Goal: Task Accomplishment & Management: Manage account settings

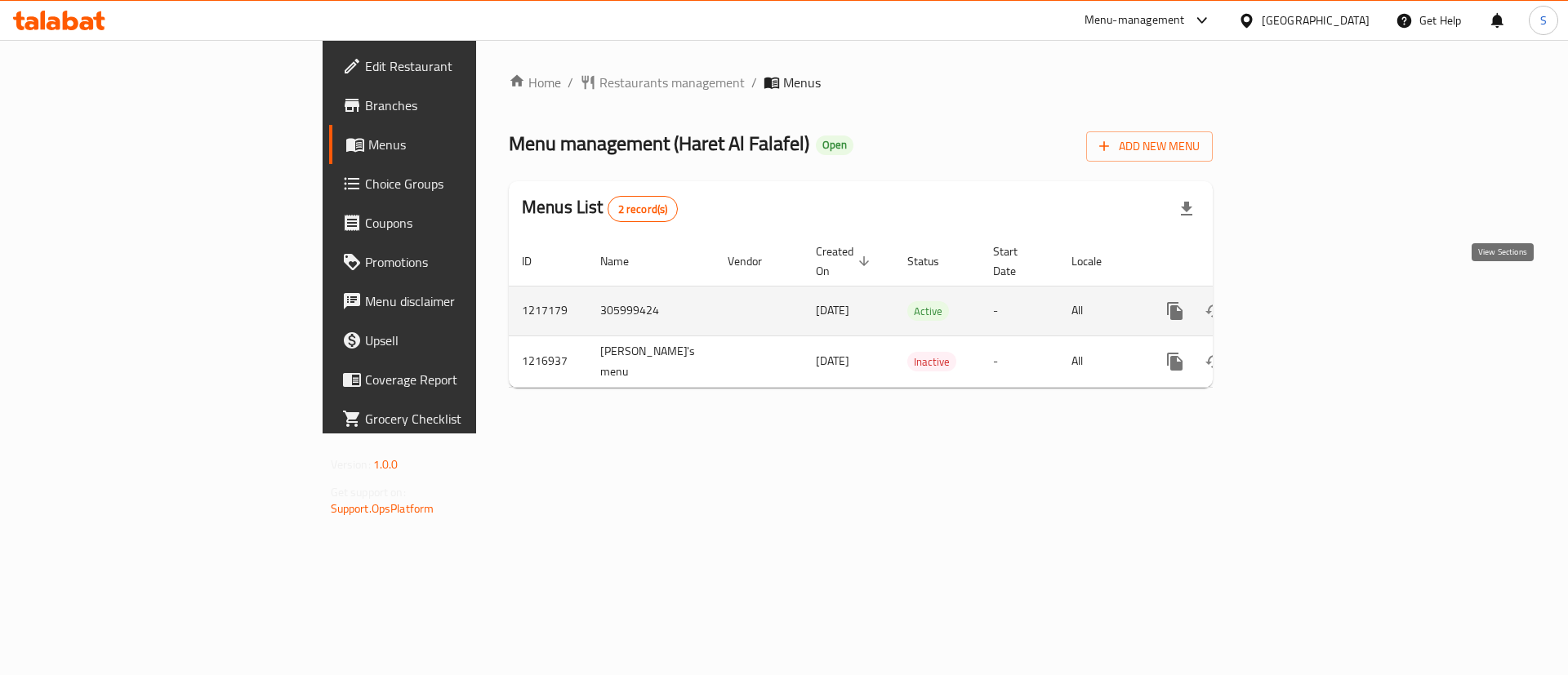
click at [1303, 302] on icon "enhanced table" at bounding box center [1293, 311] width 20 height 20
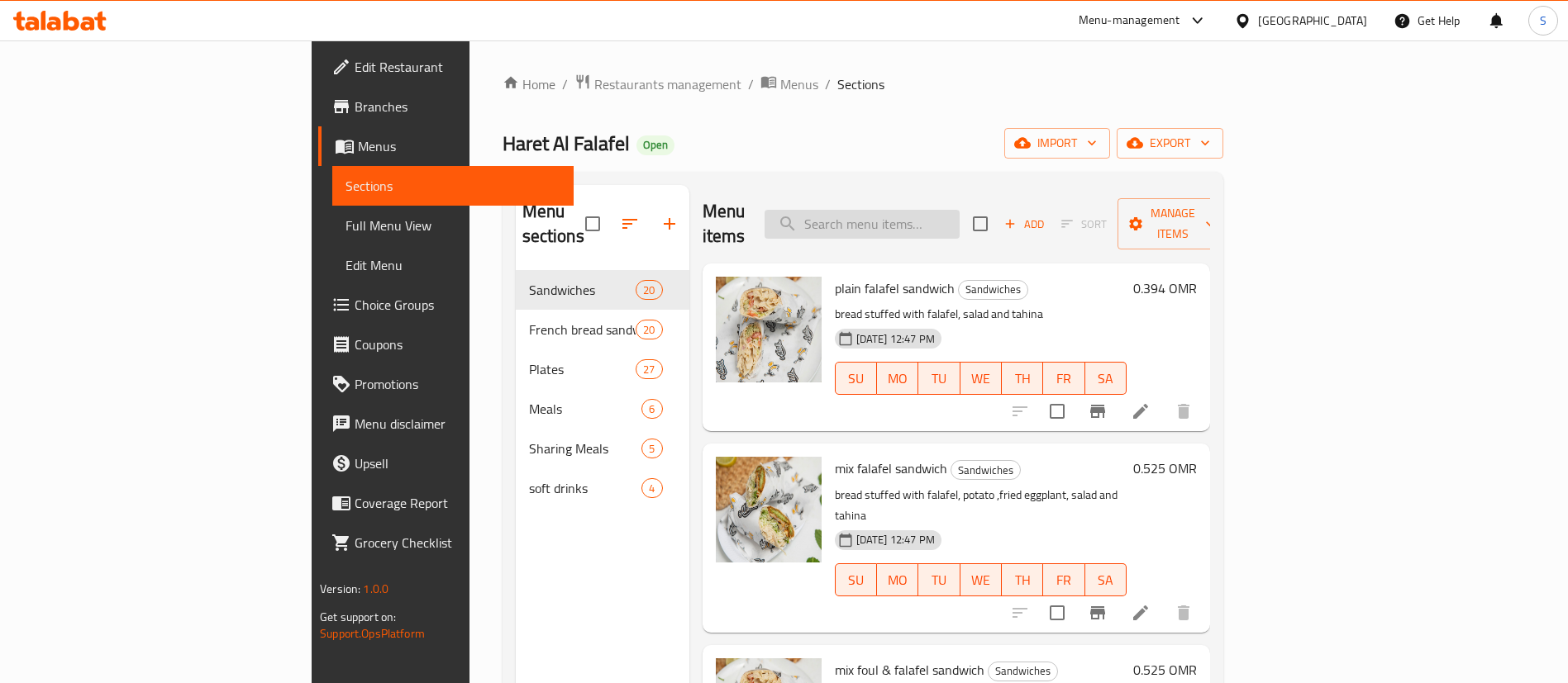
click at [959, 213] on input "search" at bounding box center [862, 224] width 195 height 29
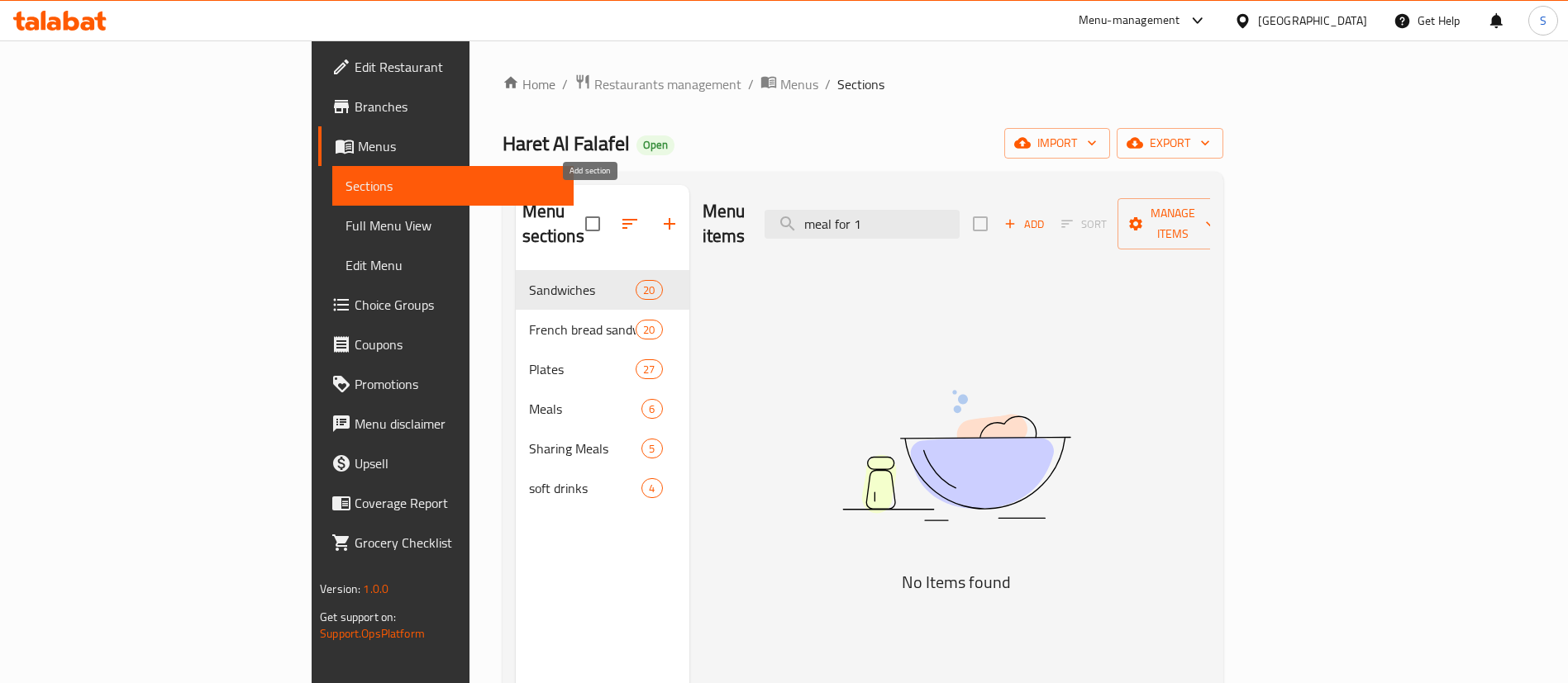
type input "meal for 1"
click at [660, 214] on icon "button" at bounding box center [669, 224] width 20 height 20
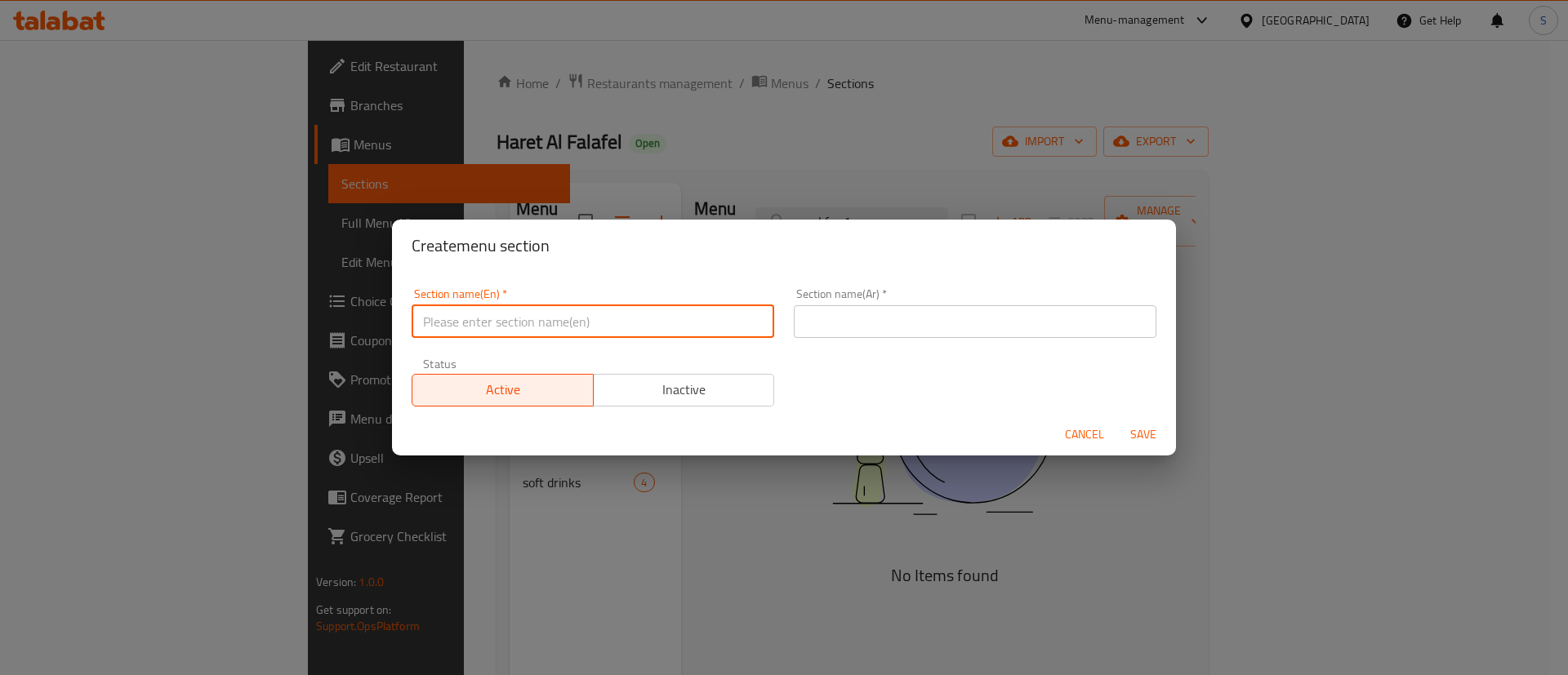
click at [454, 318] on input "text" at bounding box center [593, 321] width 362 height 33
type input "M41"
click at [907, 311] on input "text" at bounding box center [975, 321] width 362 height 33
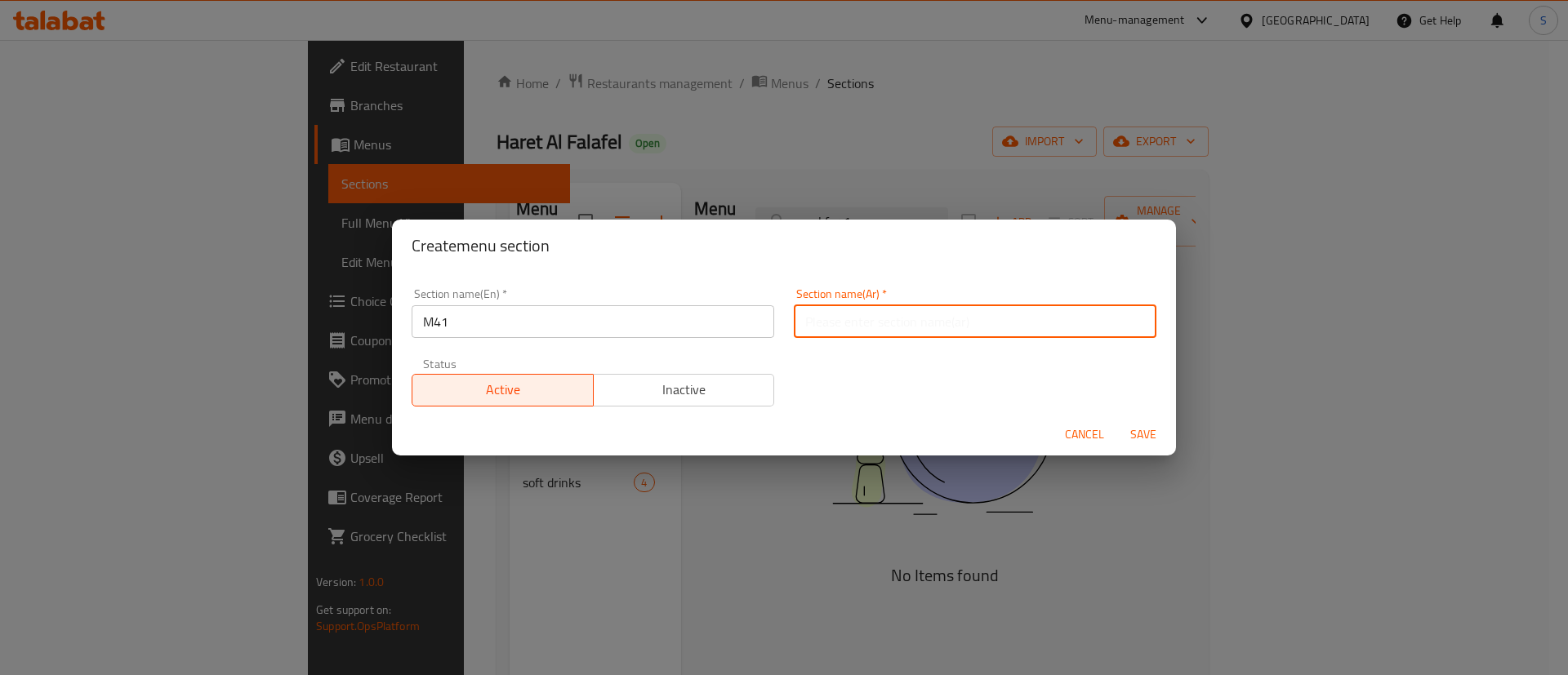
type input "م41"
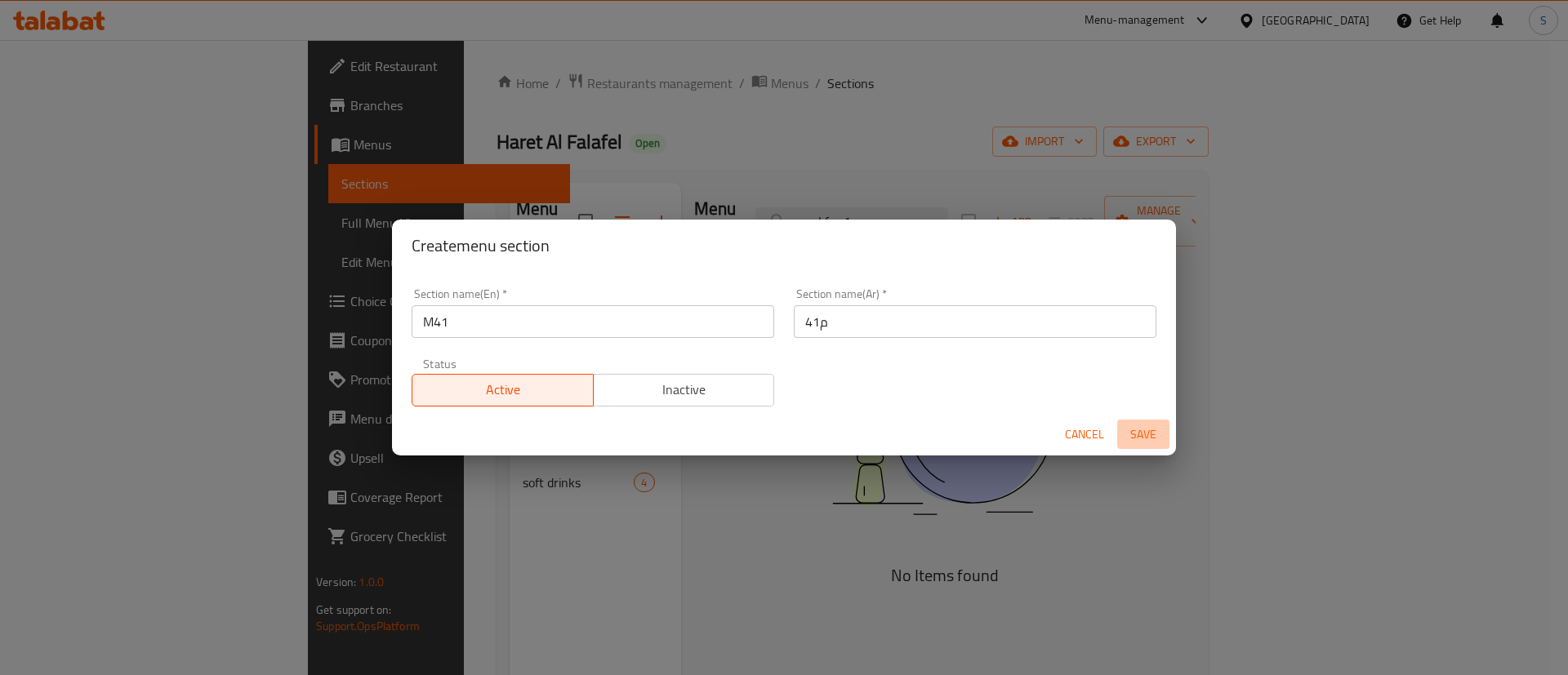
click at [1134, 433] on span "Save" at bounding box center [1143, 435] width 39 height 21
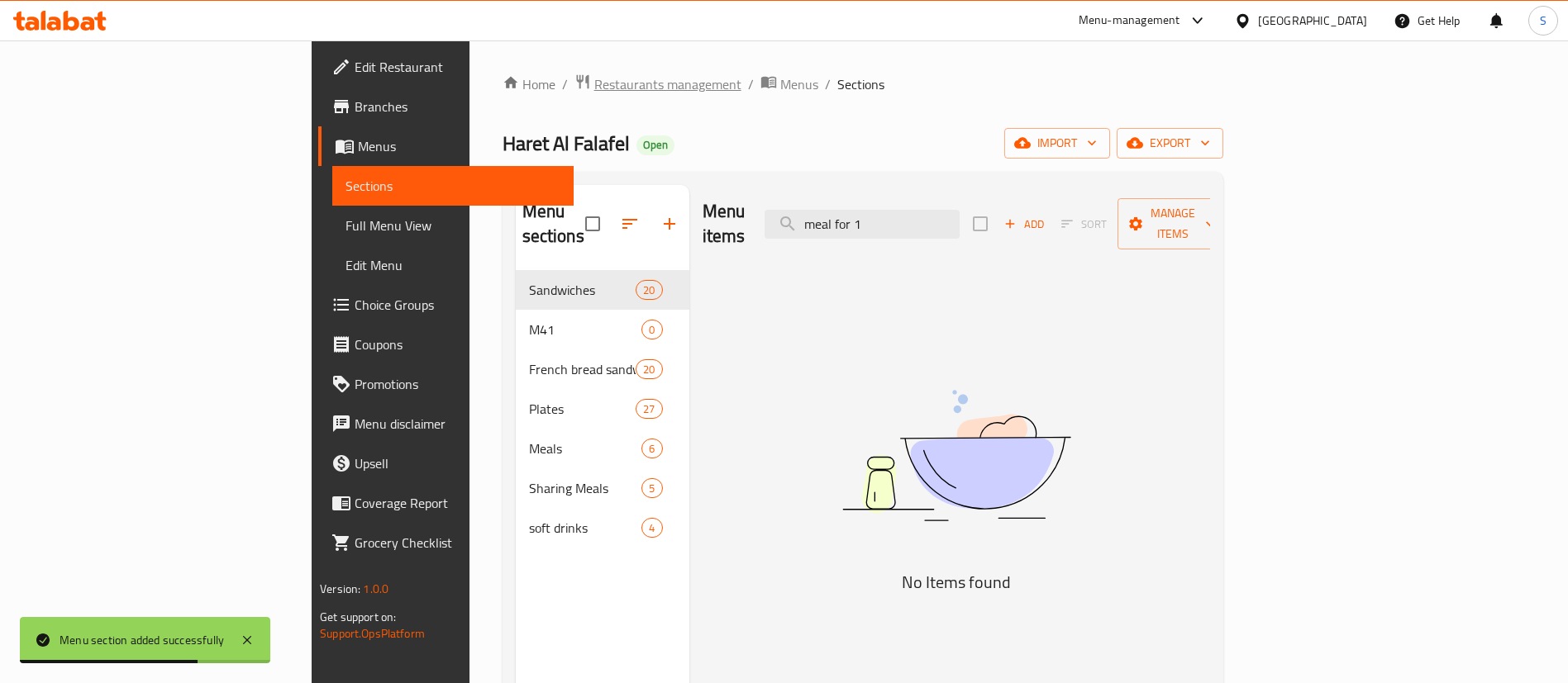
click at [594, 84] on span "Restaurants management" at bounding box center [668, 84] width 147 height 20
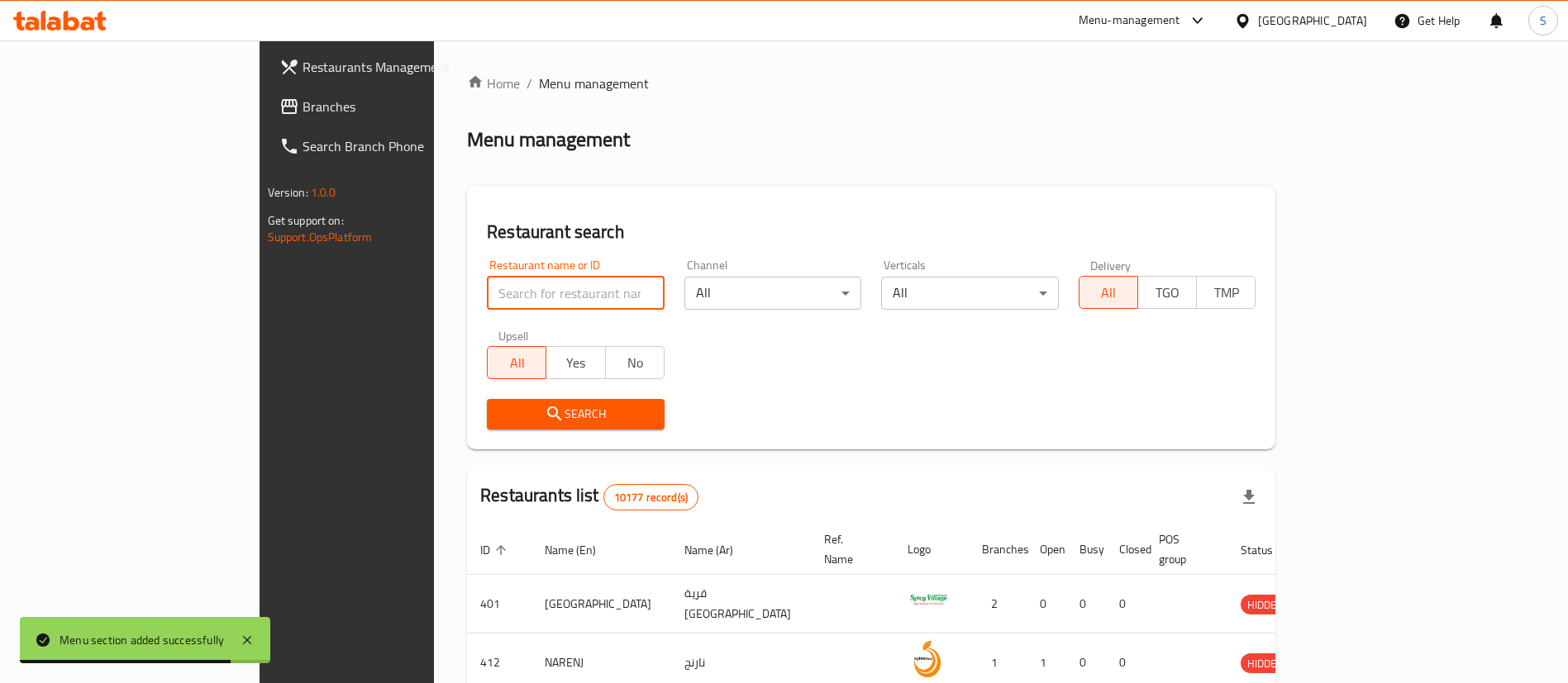
click at [487, 295] on input "search" at bounding box center [576, 293] width 178 height 33
paste input "935"
type input "935"
click button "Search" at bounding box center [576, 414] width 178 height 30
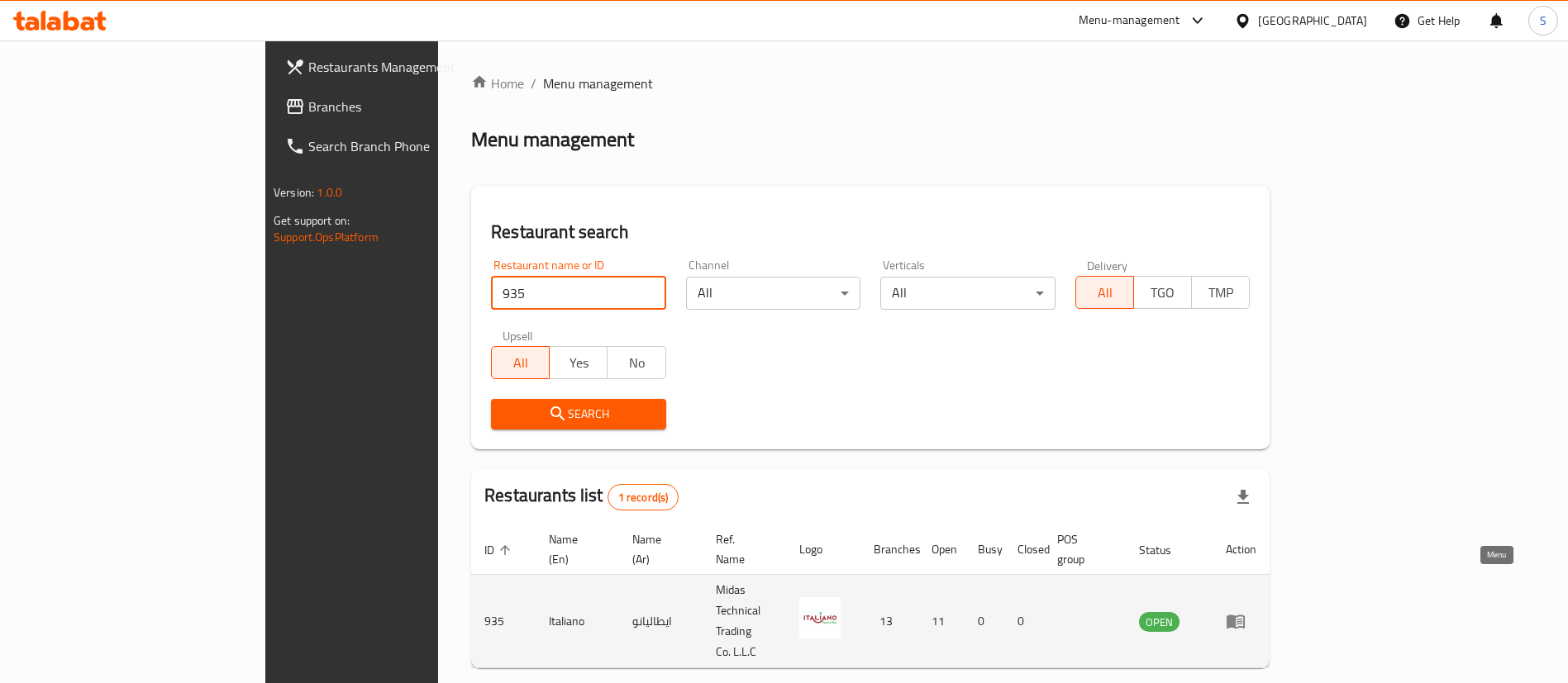
click at [1245, 616] on icon "enhanced table" at bounding box center [1235, 623] width 18 height 14
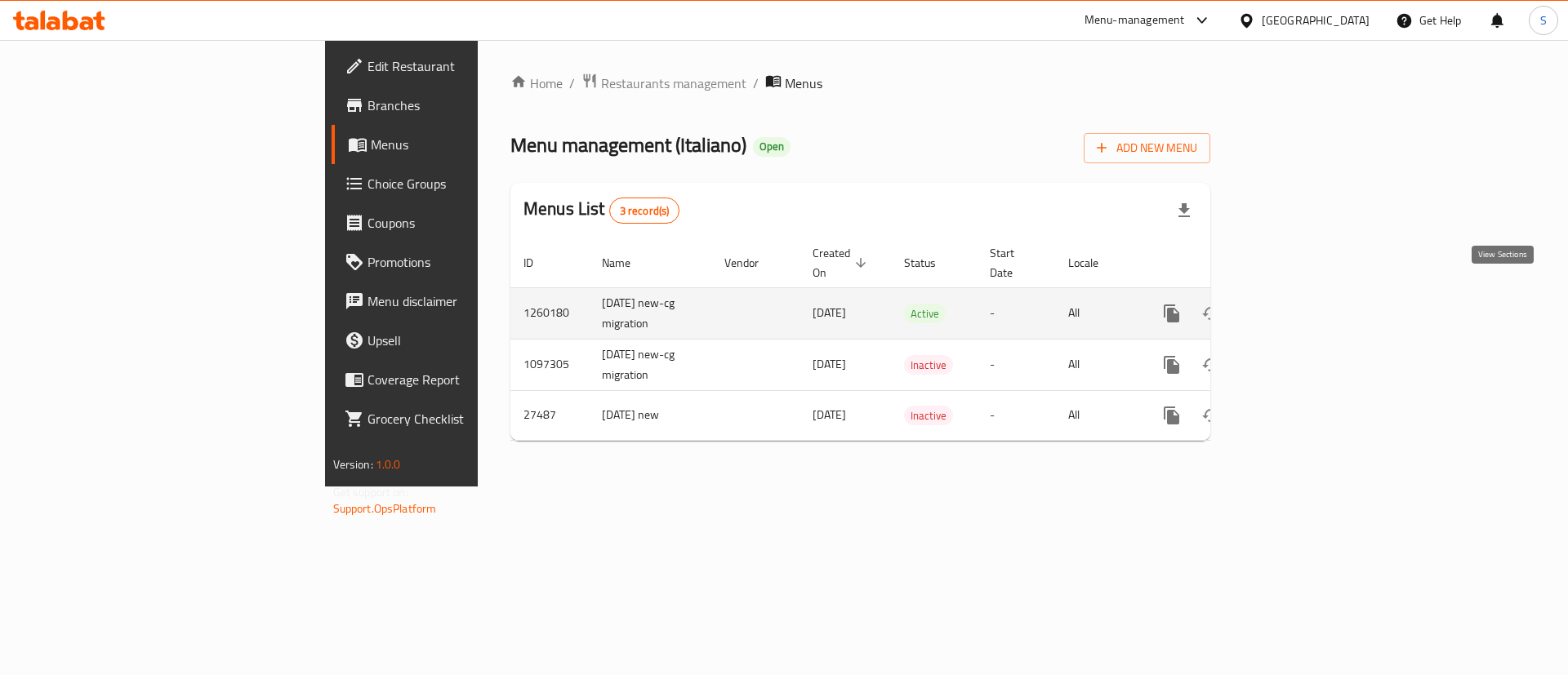
click at [1309, 294] on link "enhanced table" at bounding box center [1290, 314] width 39 height 39
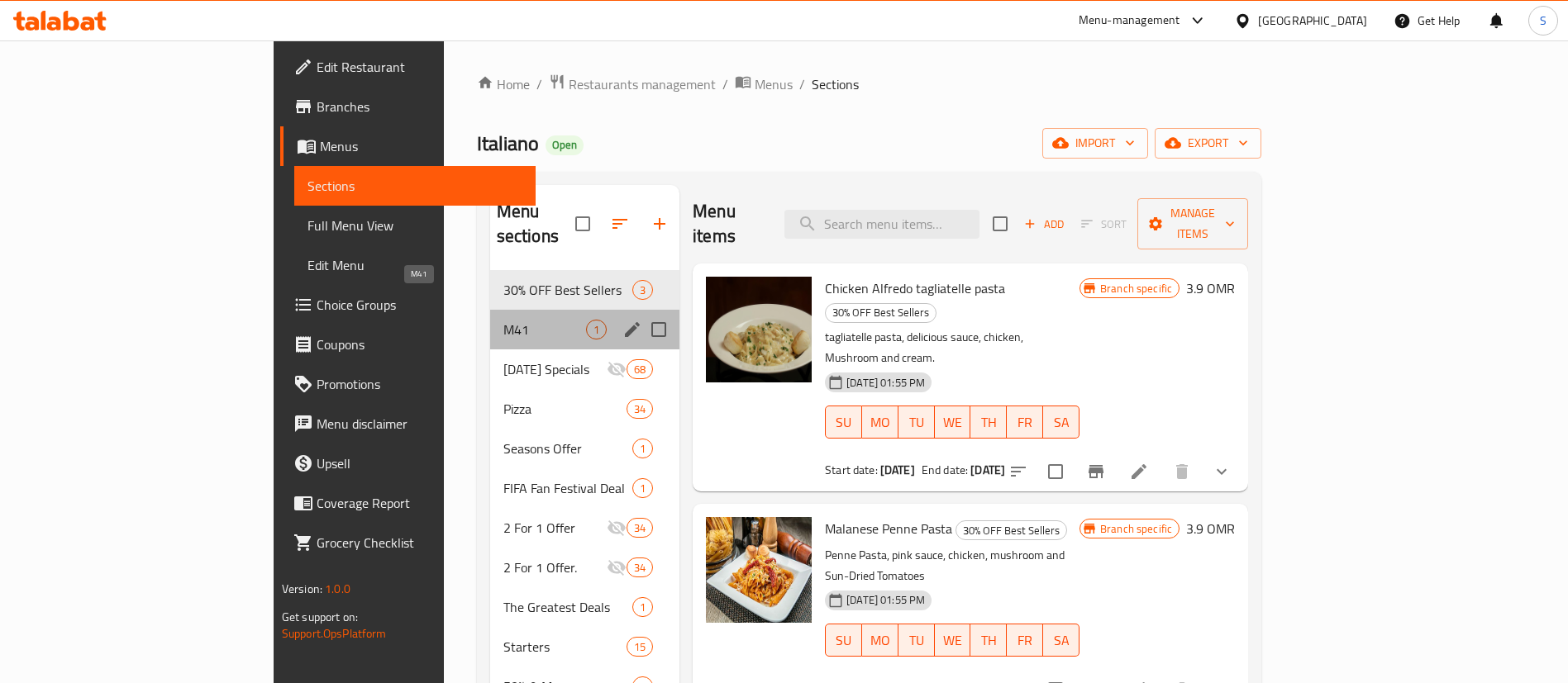
click at [504, 319] on span "M41" at bounding box center [544, 329] width 82 height 20
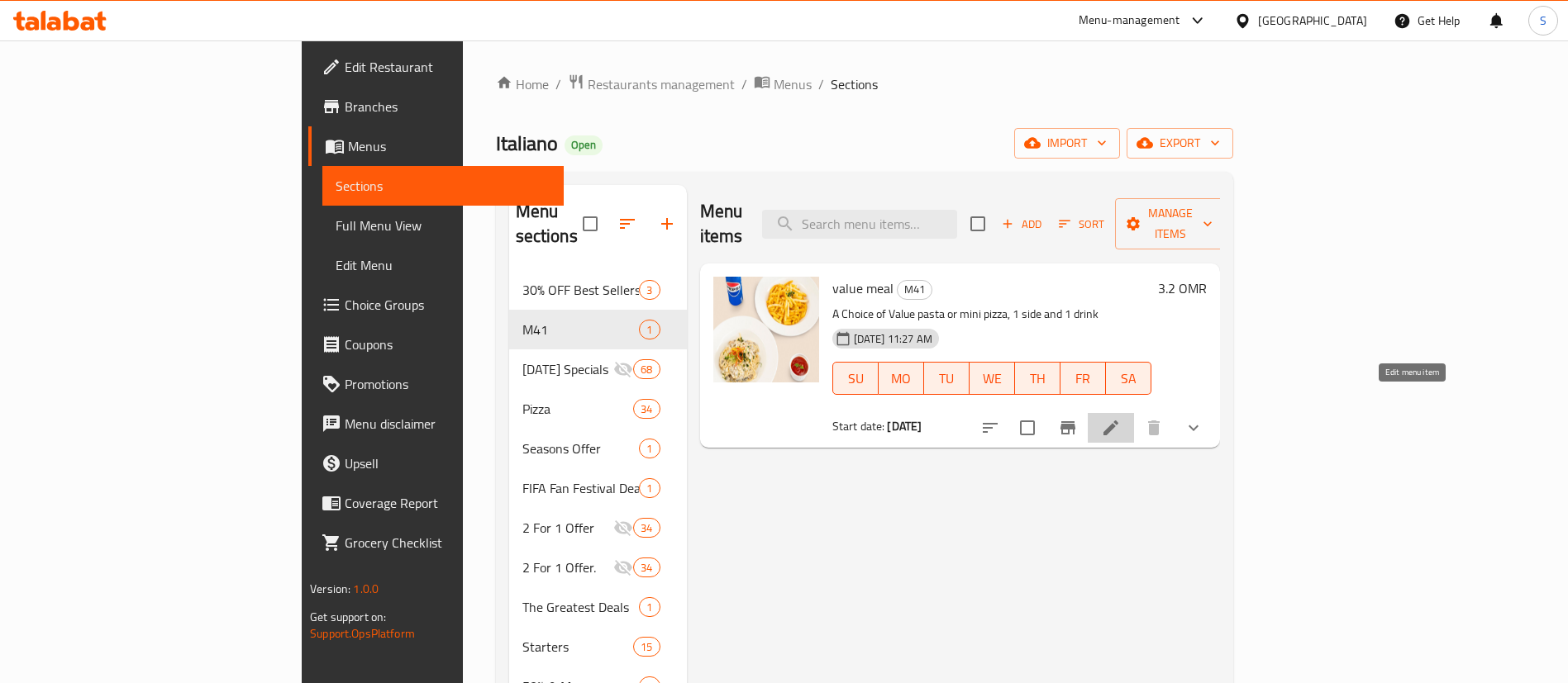
click at [1121, 418] on icon at bounding box center [1111, 428] width 20 height 20
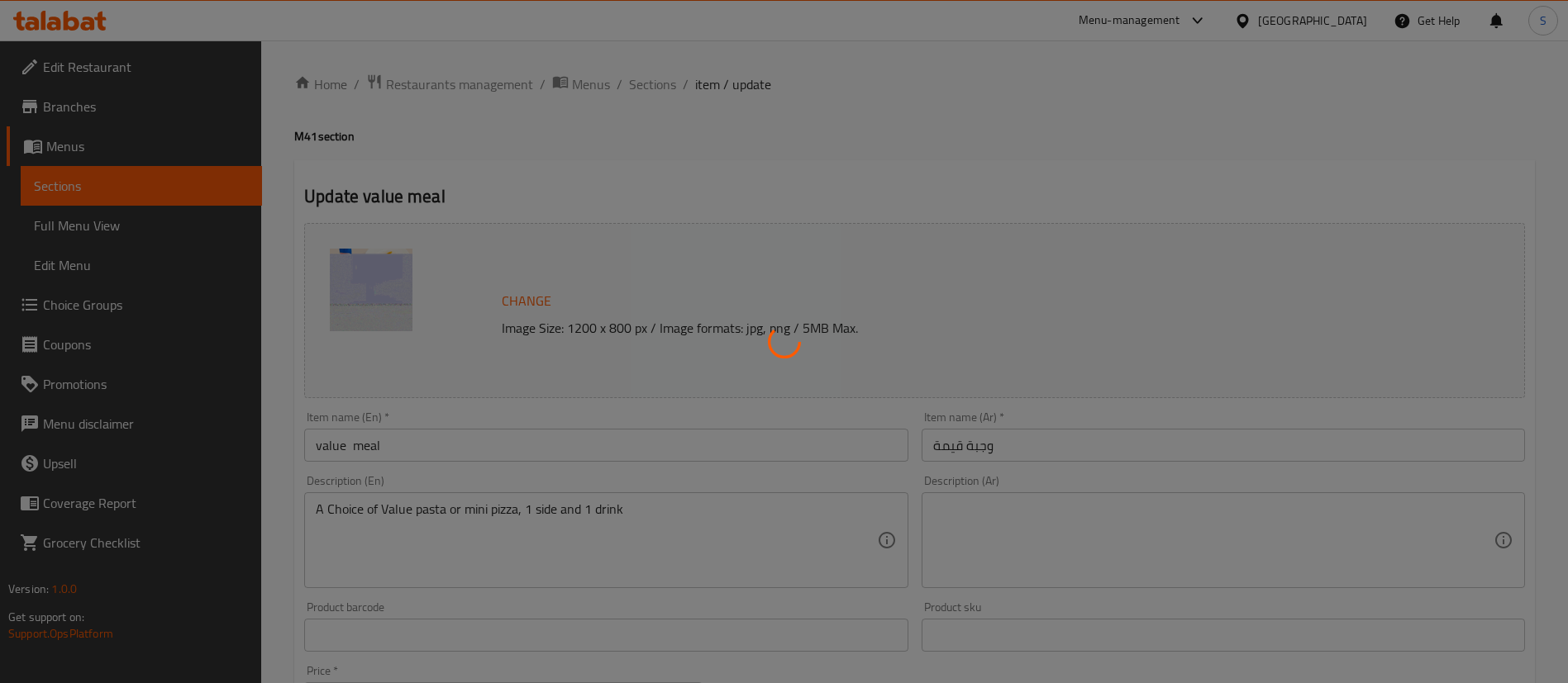
type input "الطبق الرئيسي"
type input "1"
type input "الطبق الجانبي"
type input "1"
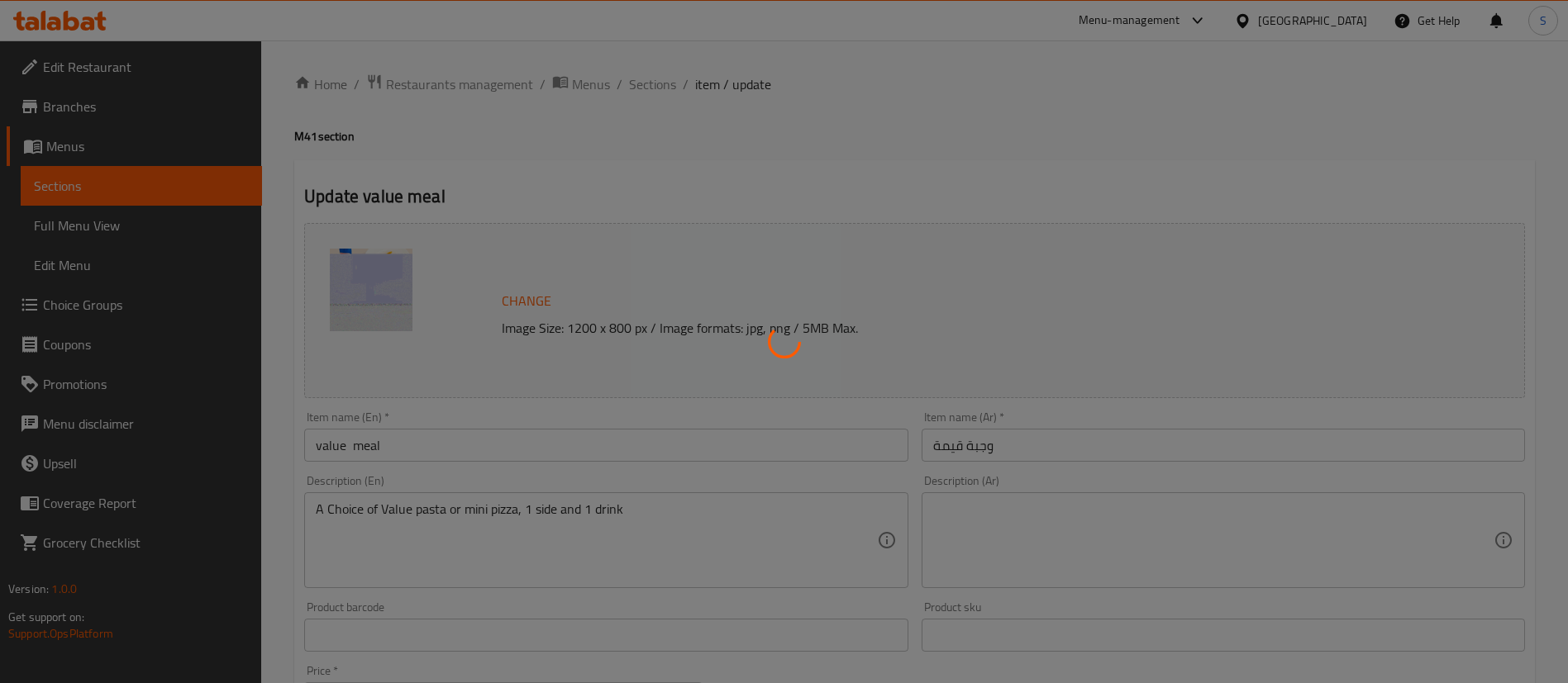
type input "1"
type input "اختيار المشروب"
type input "1"
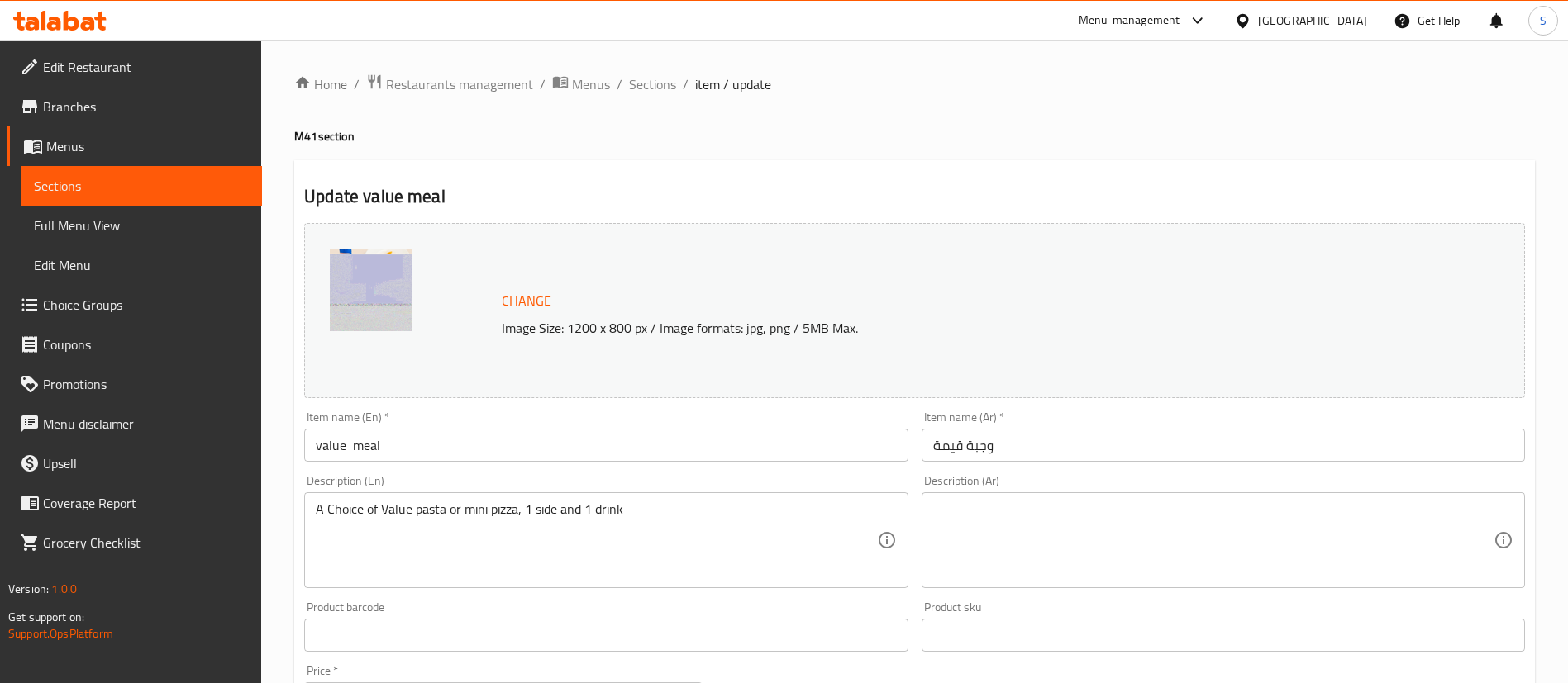
scroll to position [2, 0]
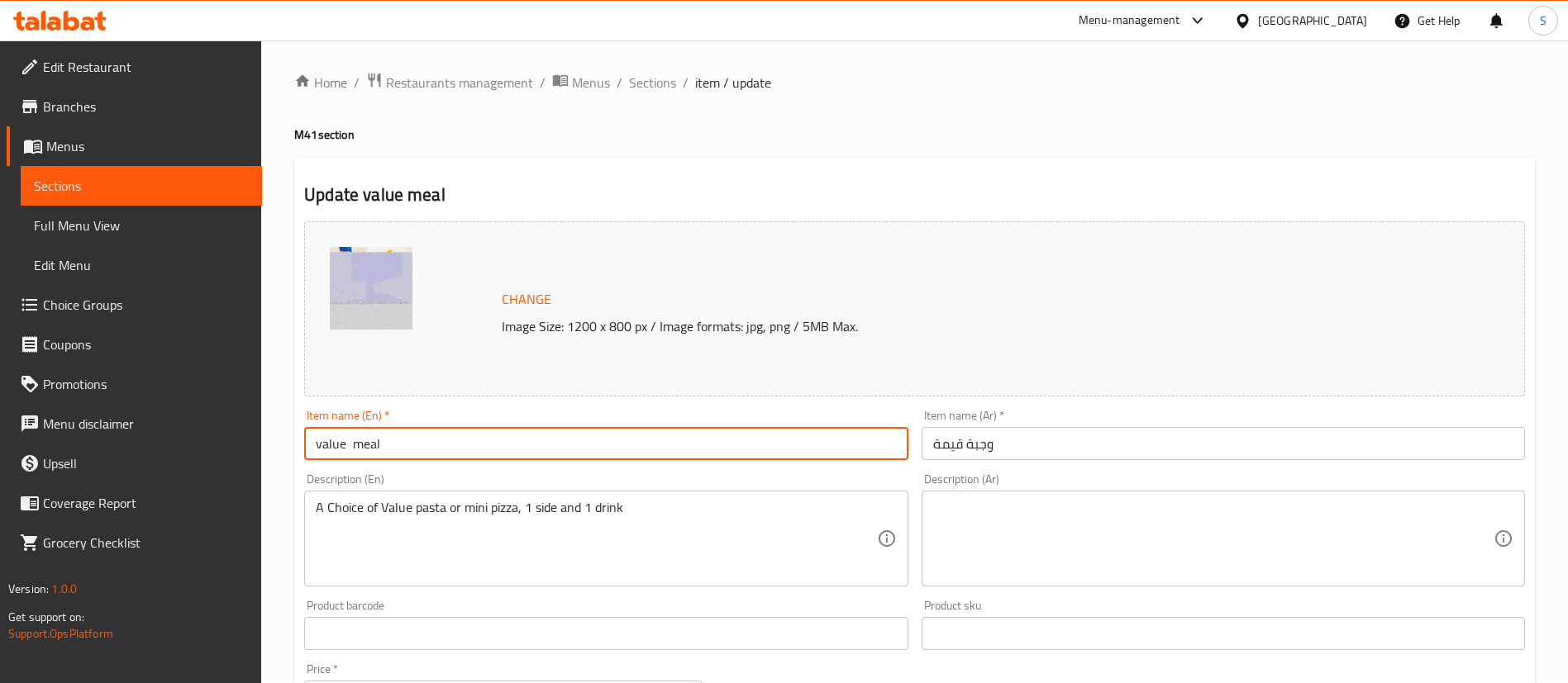
click at [462, 447] on input "value meal" at bounding box center [606, 443] width 603 height 33
type input "C"
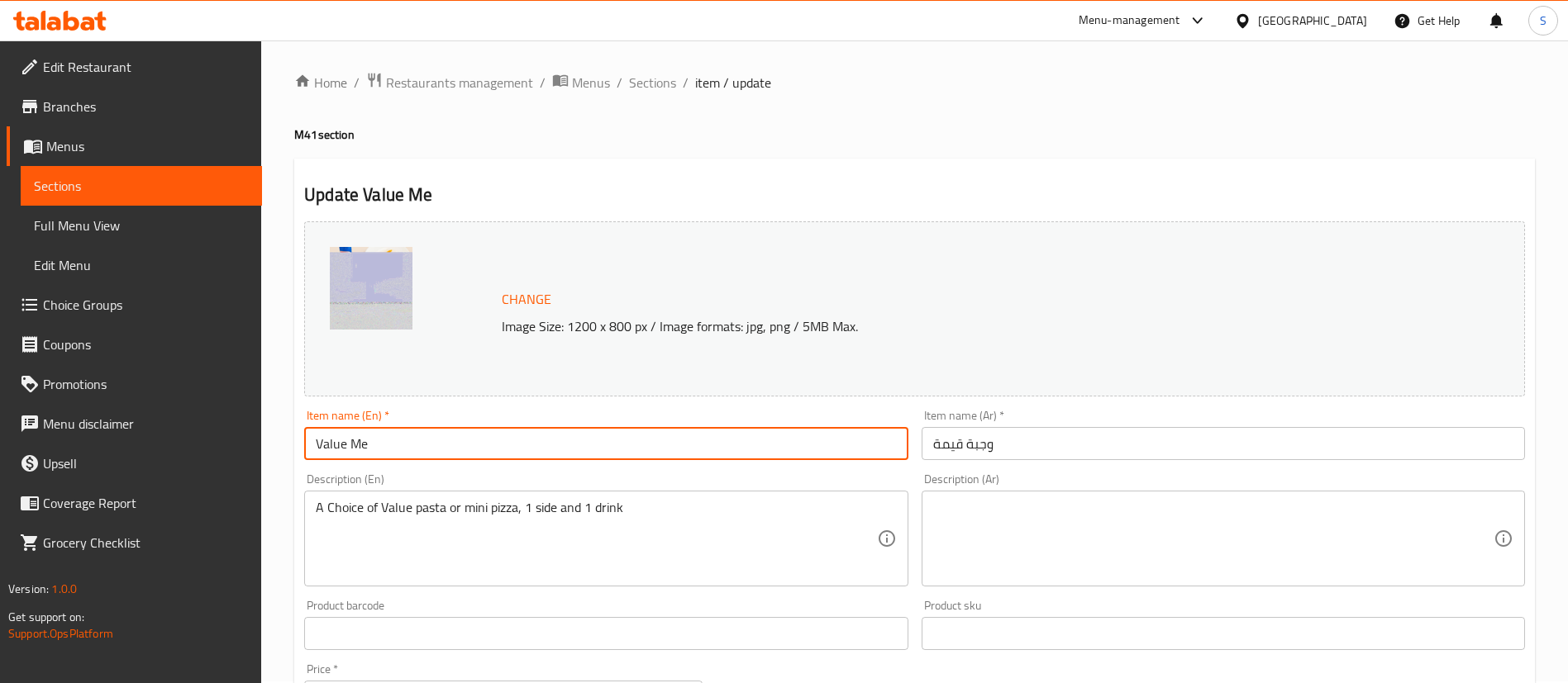
type input "Value Meal"
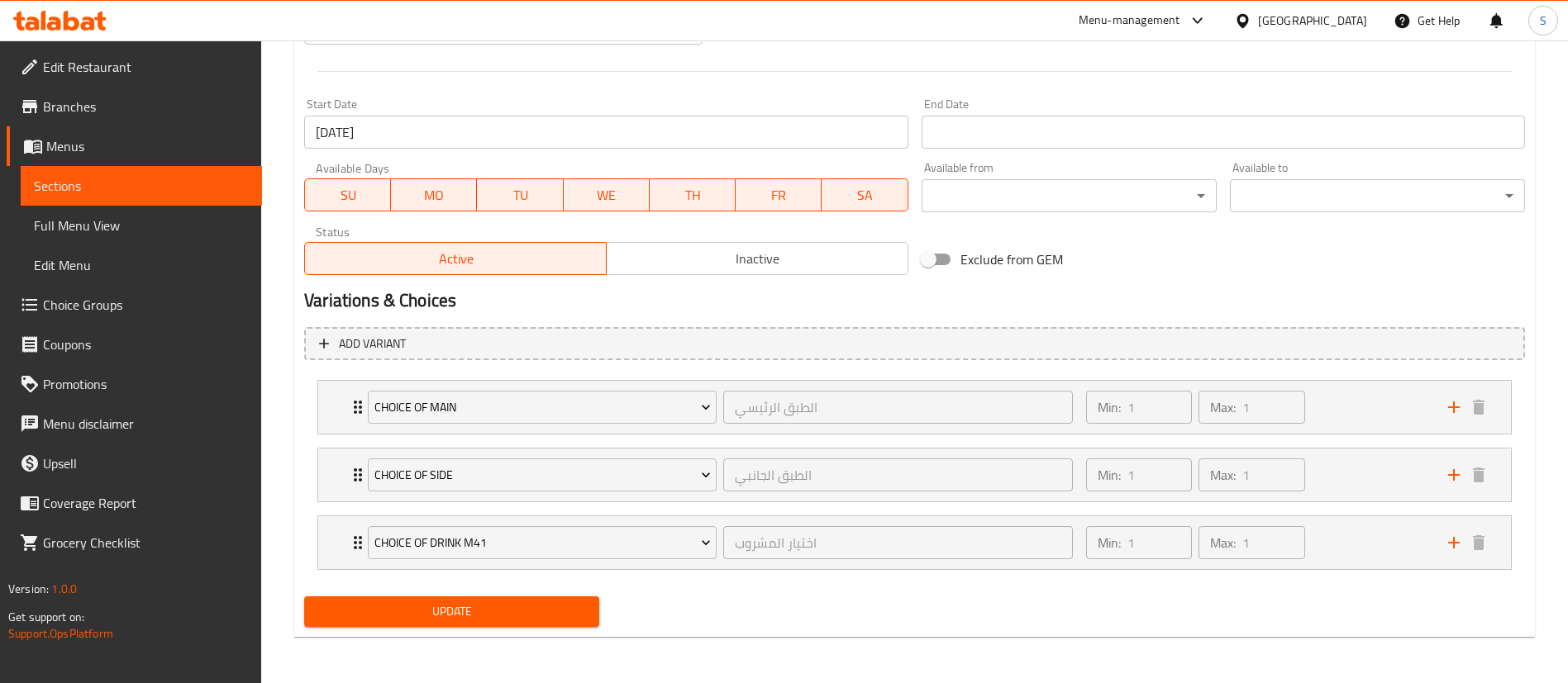
click at [497, 604] on span "Update" at bounding box center [452, 612] width 268 height 21
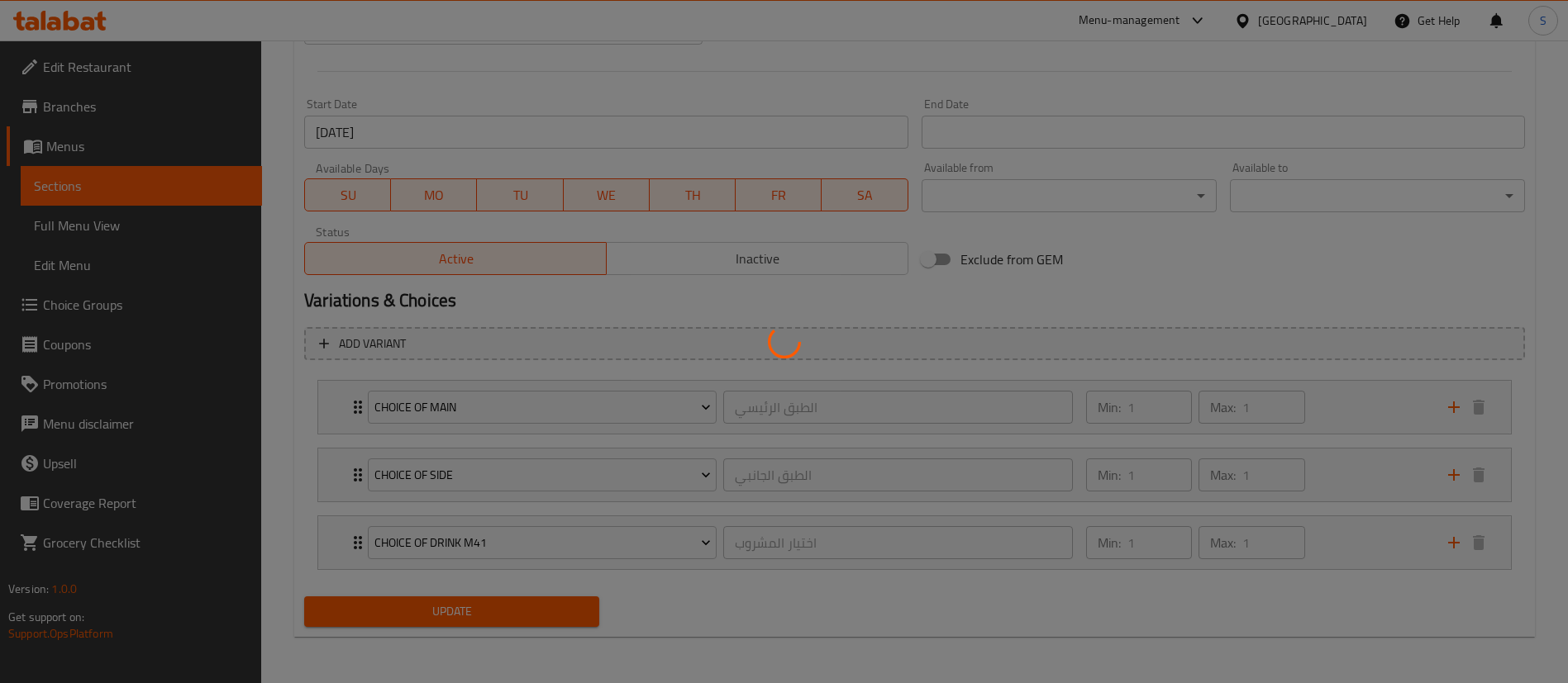
scroll to position [0, 0]
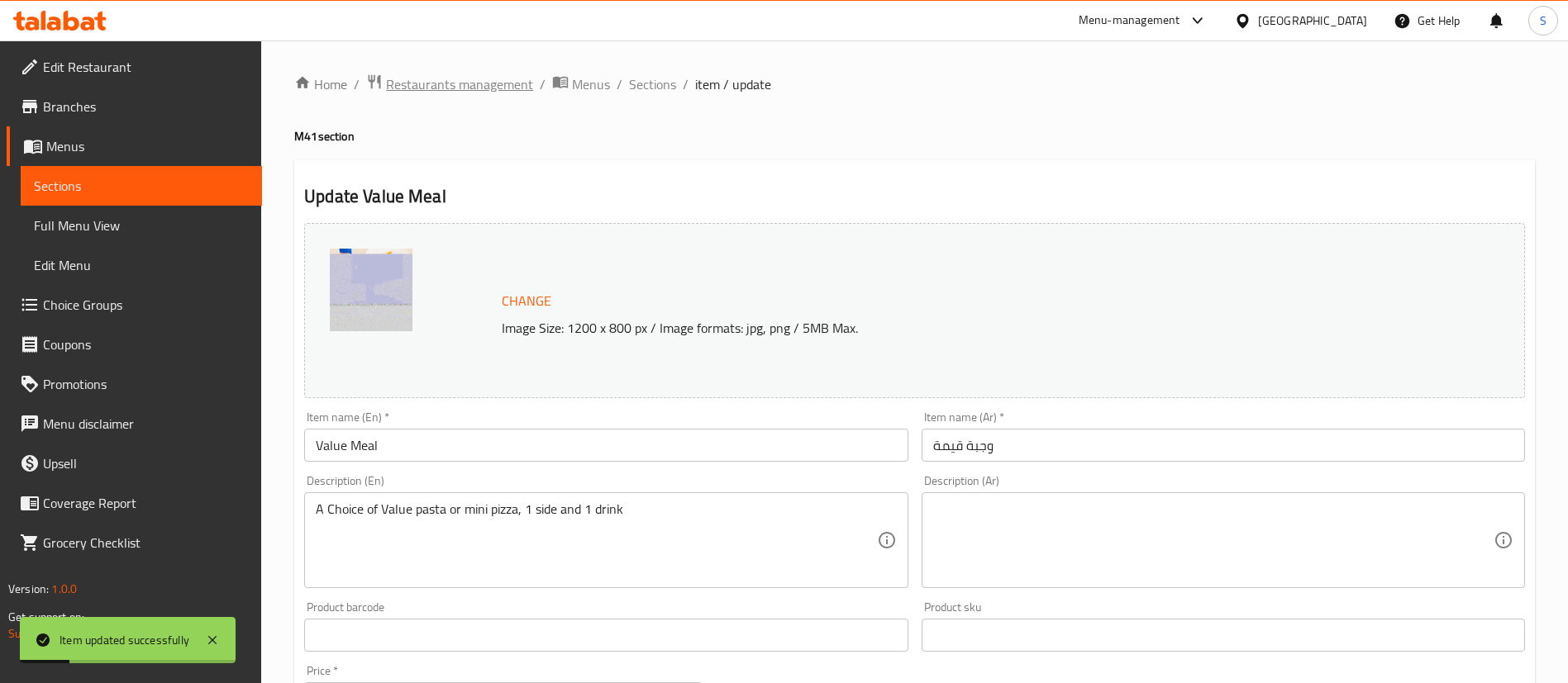
click at [450, 84] on span "Restaurants management" at bounding box center [459, 84] width 147 height 20
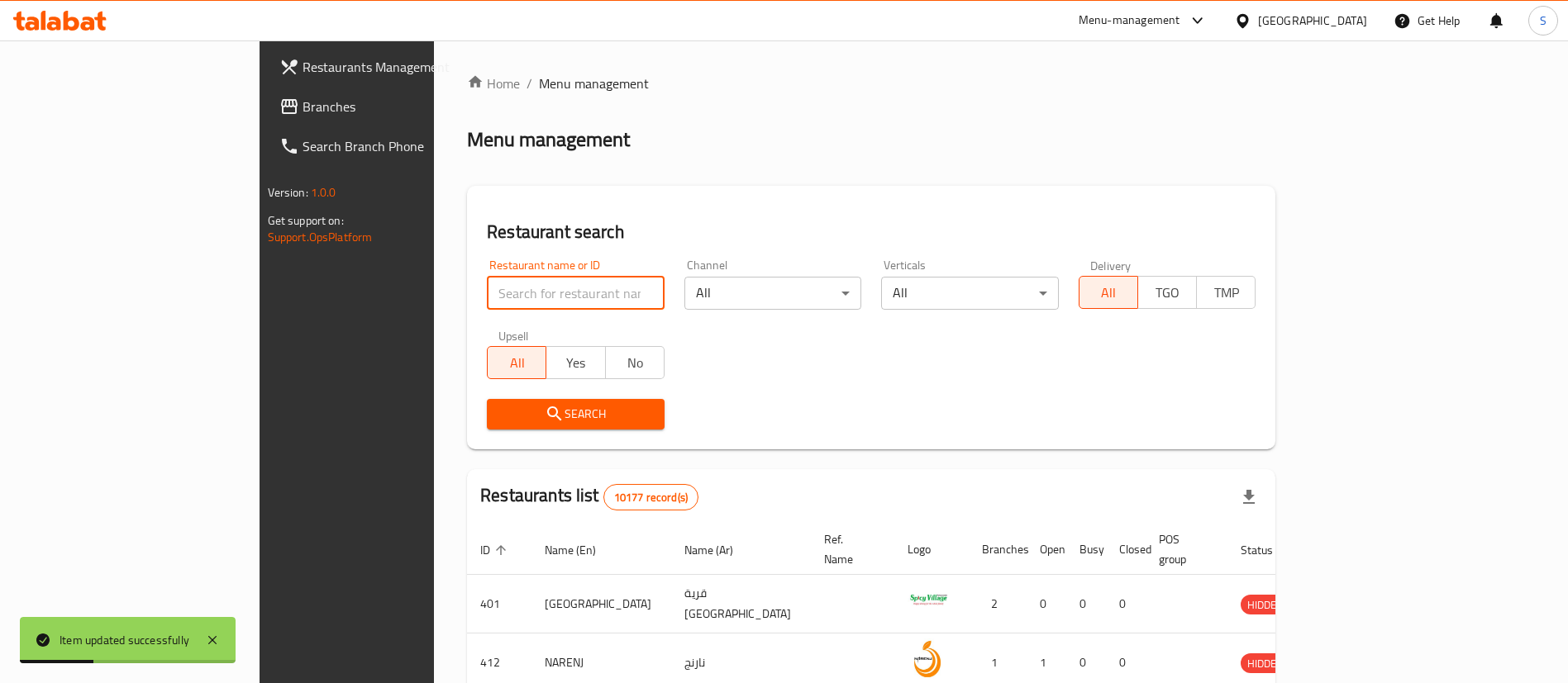
click at [506, 293] on input "search" at bounding box center [576, 293] width 178 height 33
paste input "20354"
type input "20354"
click button "Search" at bounding box center [576, 414] width 178 height 30
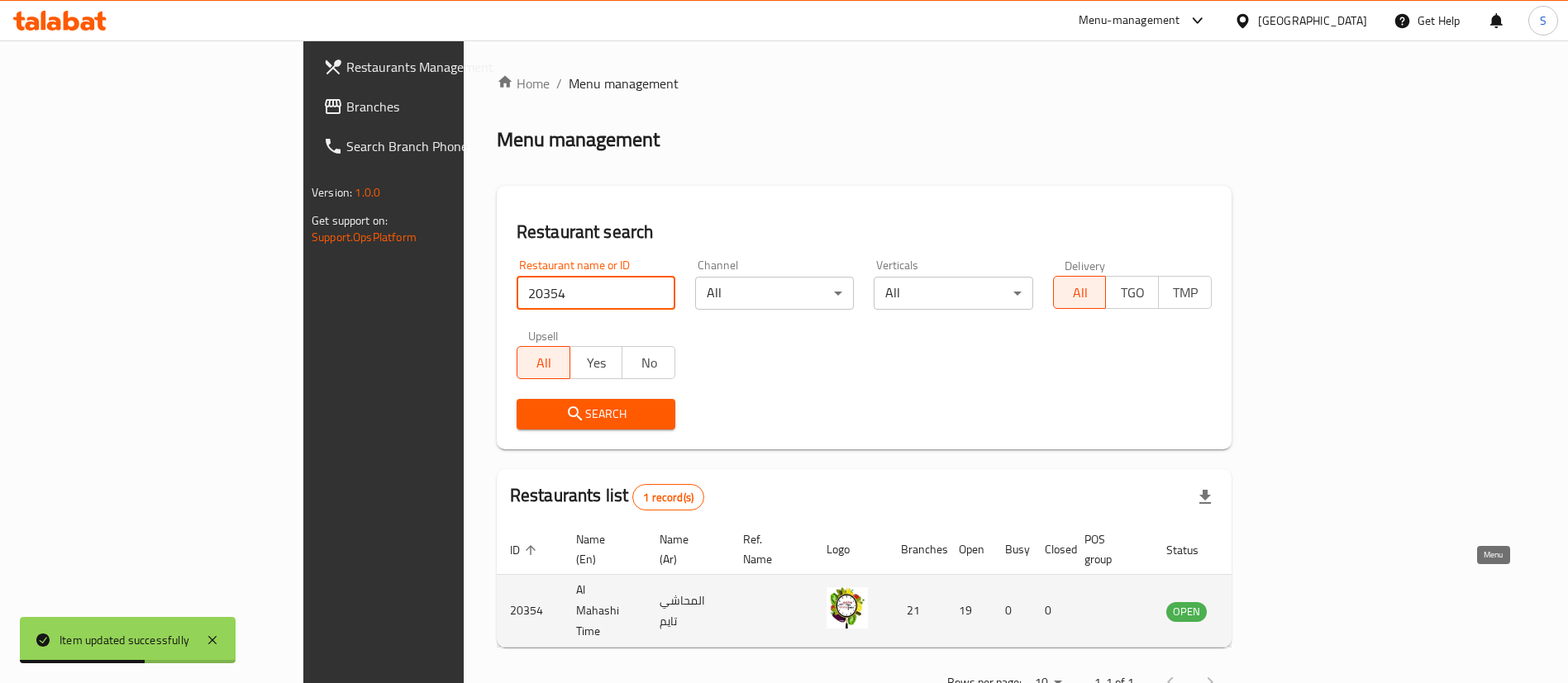
click at [1272, 605] on icon "enhanced table" at bounding box center [1263, 611] width 18 height 14
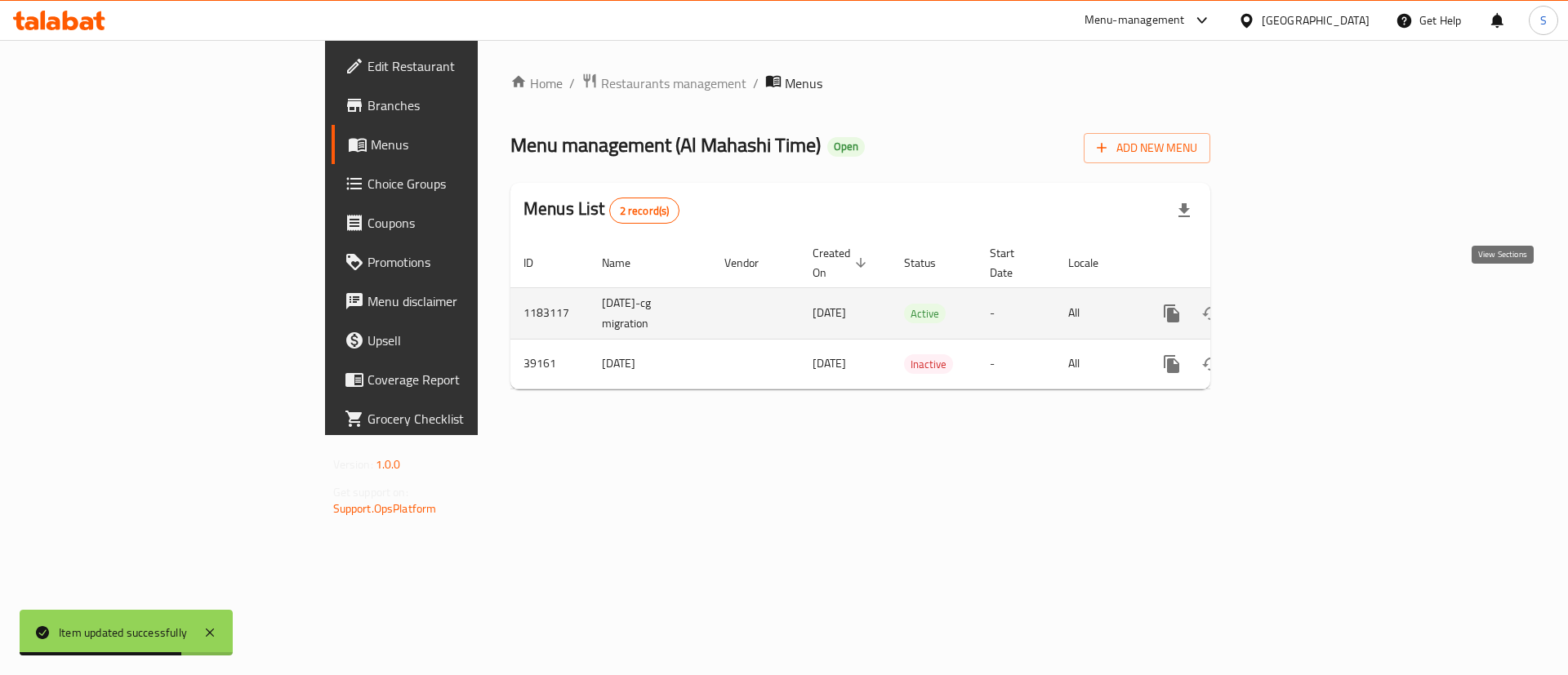
click at [1309, 301] on link "enhanced table" at bounding box center [1290, 314] width 39 height 39
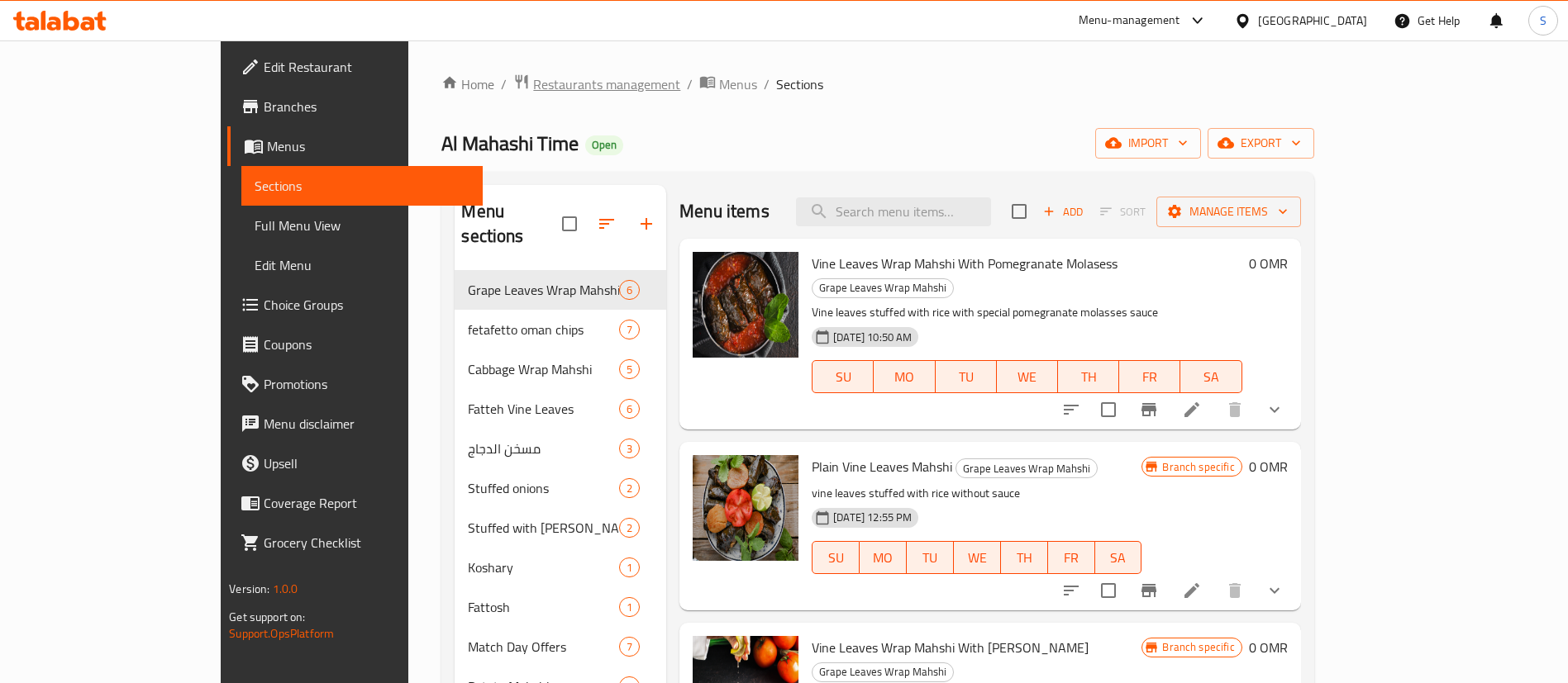
click at [533, 79] on span "Restaurants management" at bounding box center [607, 84] width 147 height 20
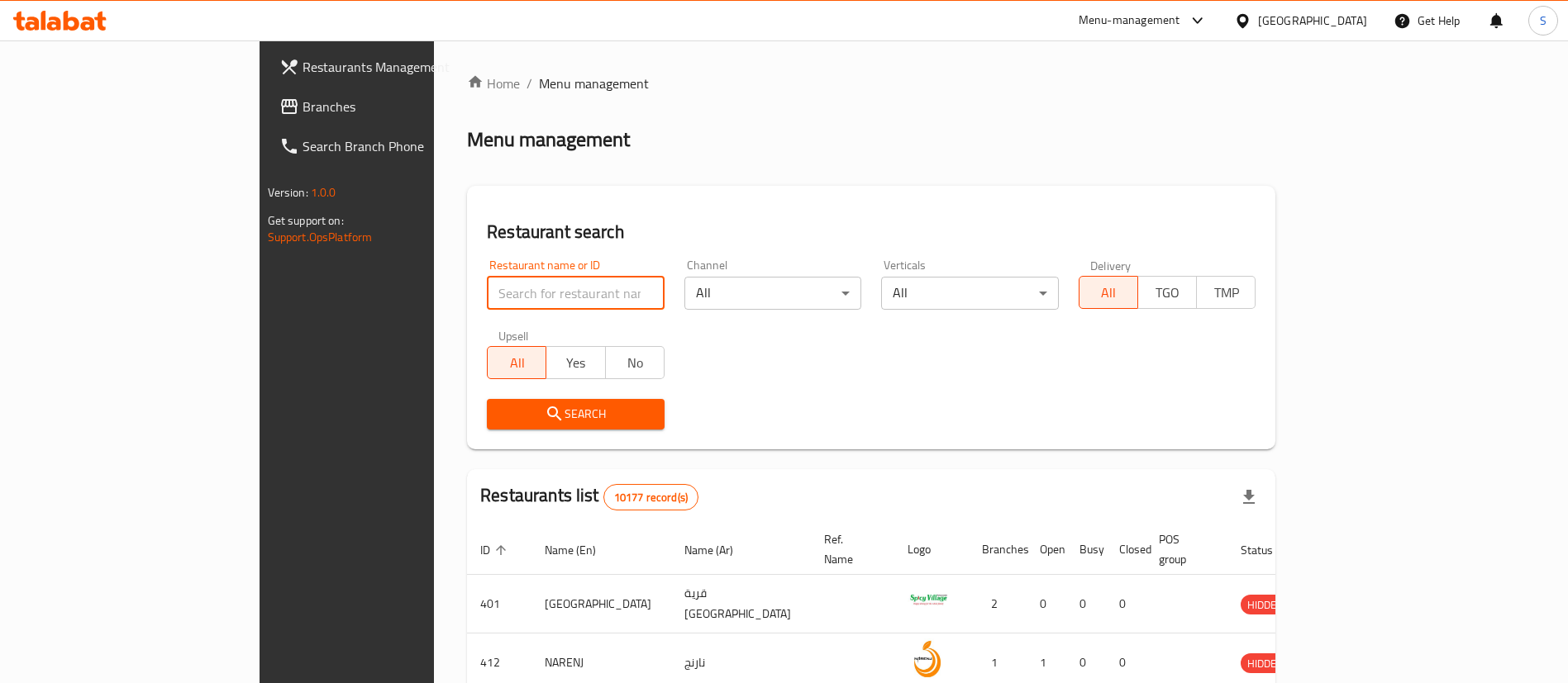
click at [487, 298] on input "search" at bounding box center [576, 293] width 178 height 33
paste input "841"
type input "841"
click button "Search" at bounding box center [576, 414] width 178 height 30
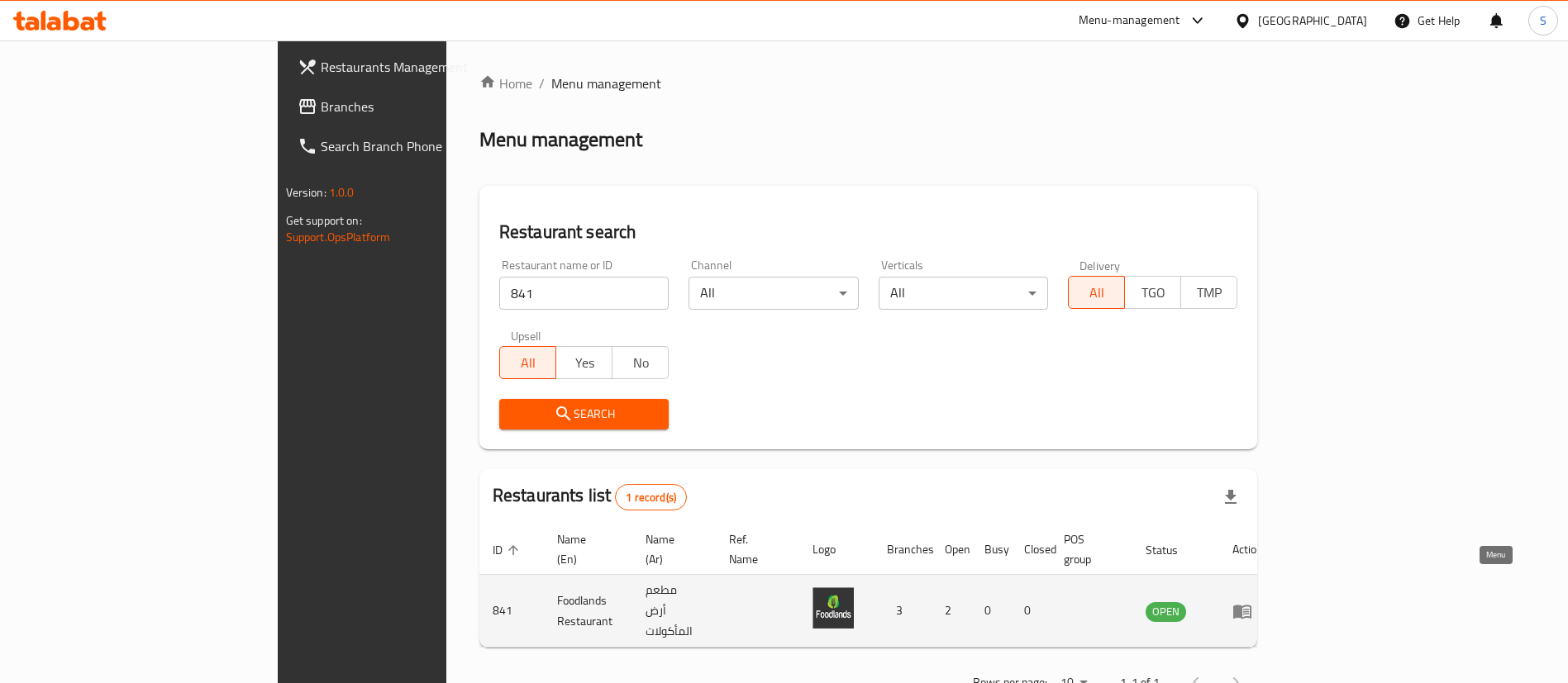
click at [1252, 602] on icon "enhanced table" at bounding box center [1242, 611] width 20 height 20
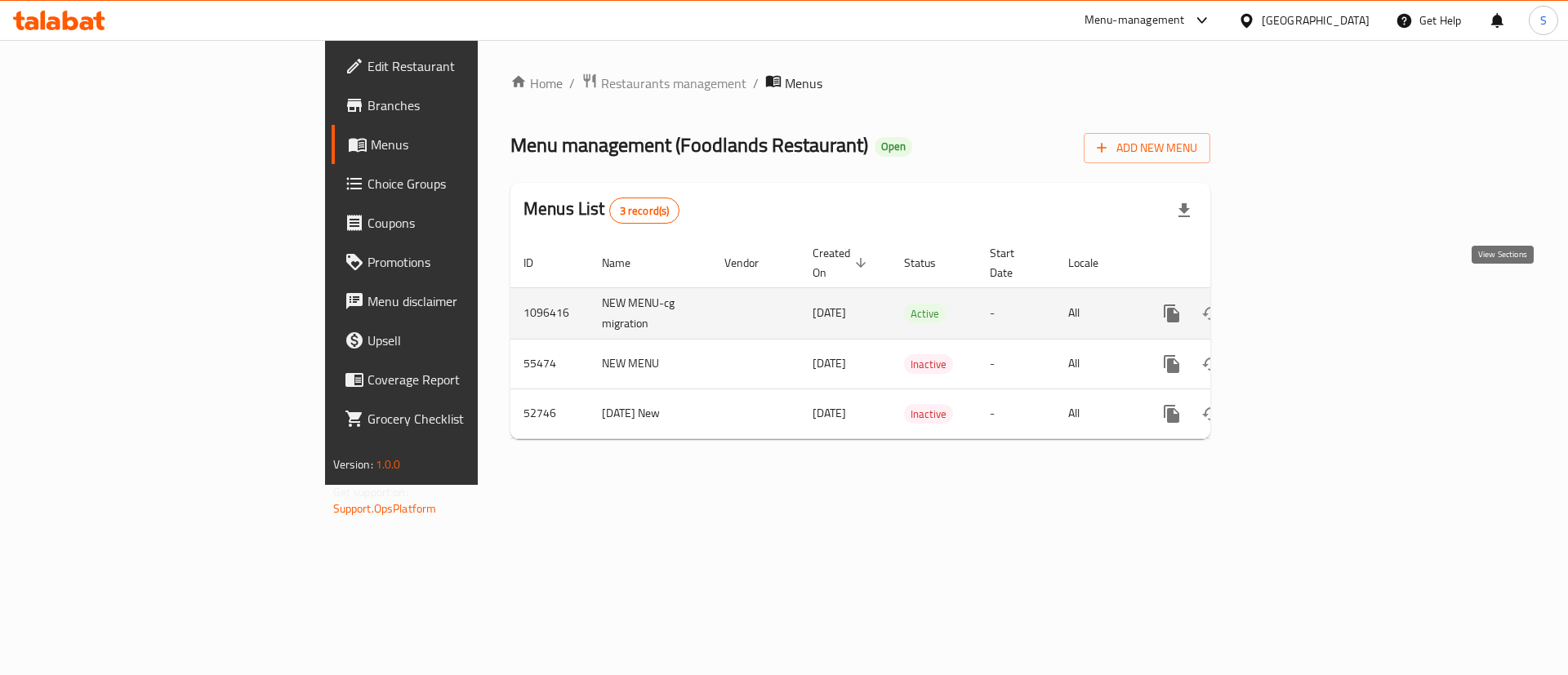
click at [1300, 303] on icon "enhanced table" at bounding box center [1290, 313] width 20 height 20
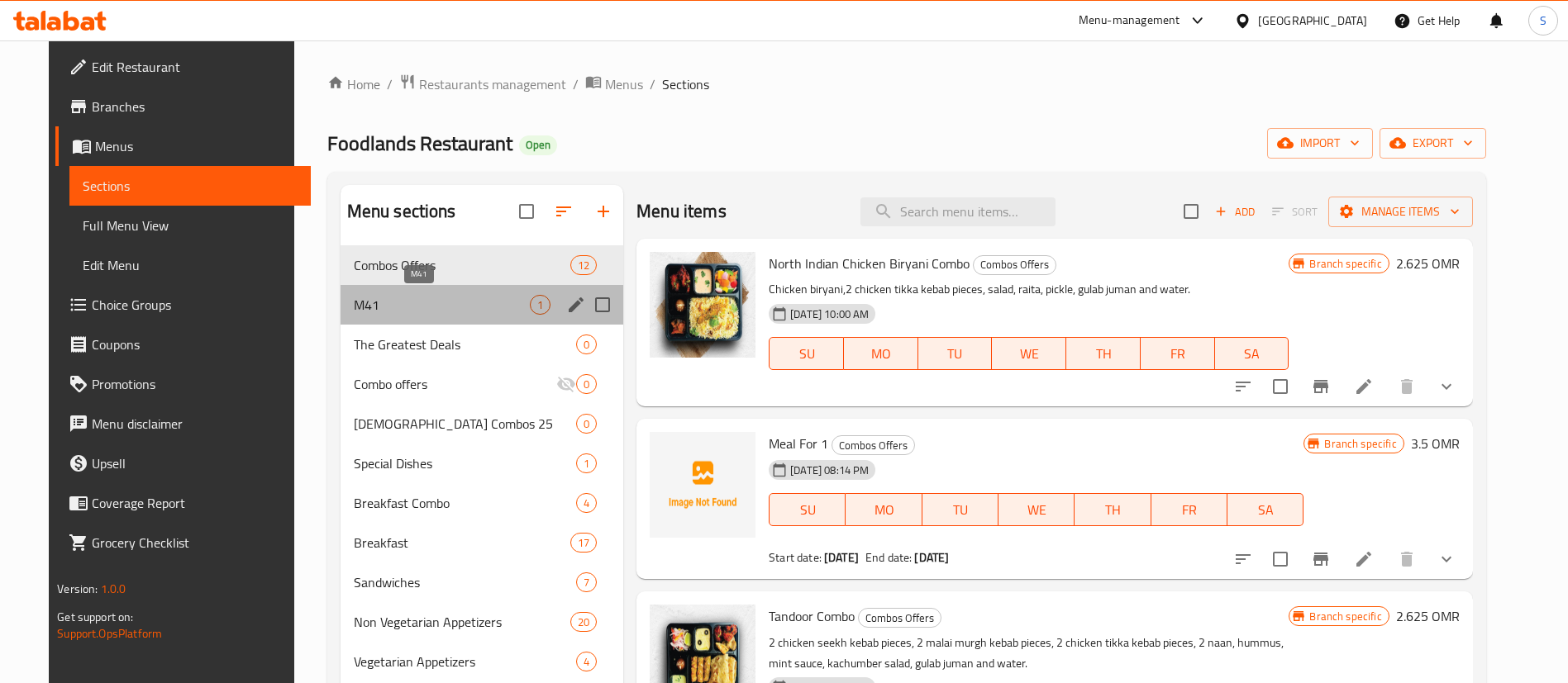
click at [437, 303] on span "M41" at bounding box center [441, 304] width 176 height 20
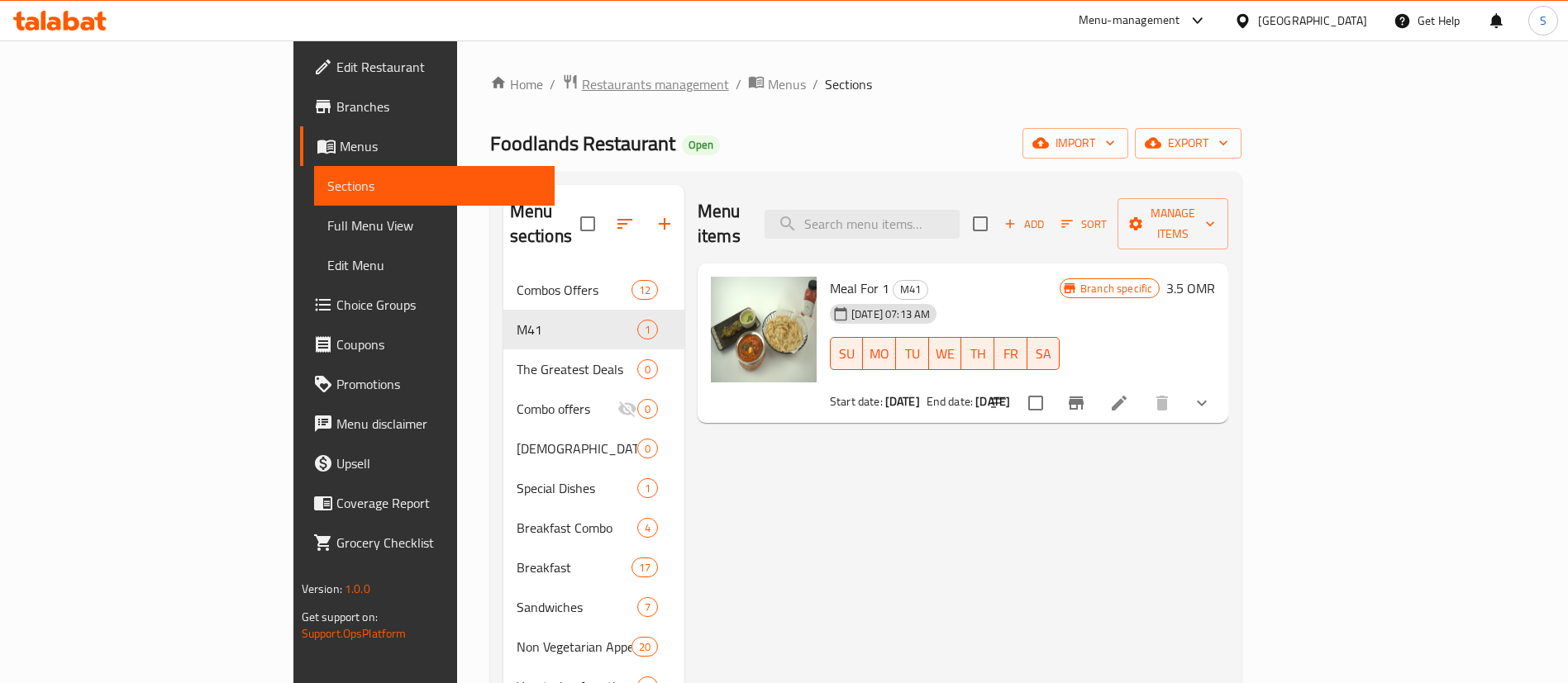
click at [582, 81] on span "Restaurants management" at bounding box center [656, 84] width 147 height 20
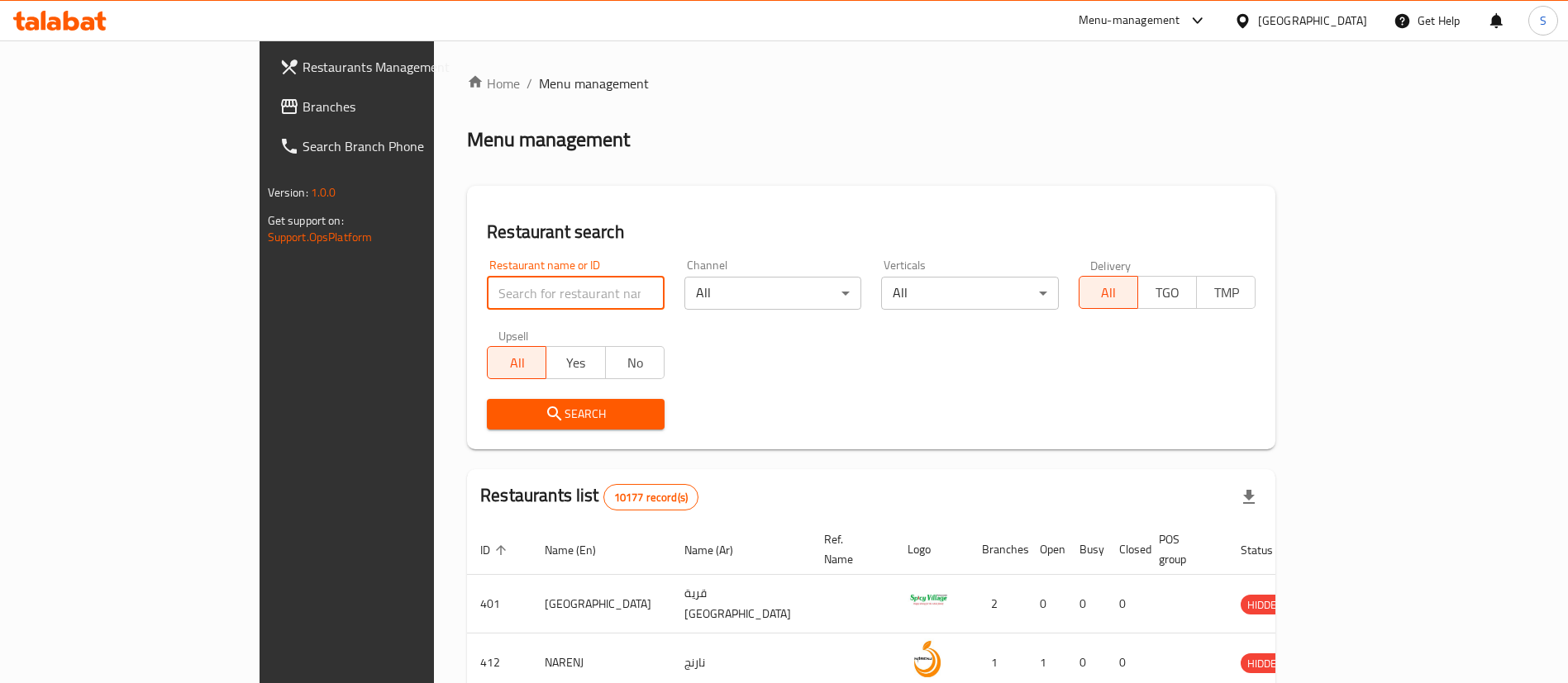
click at [501, 299] on input "search" at bounding box center [576, 293] width 178 height 33
paste input "17247"
type input "17247"
click button "Search" at bounding box center [576, 414] width 178 height 30
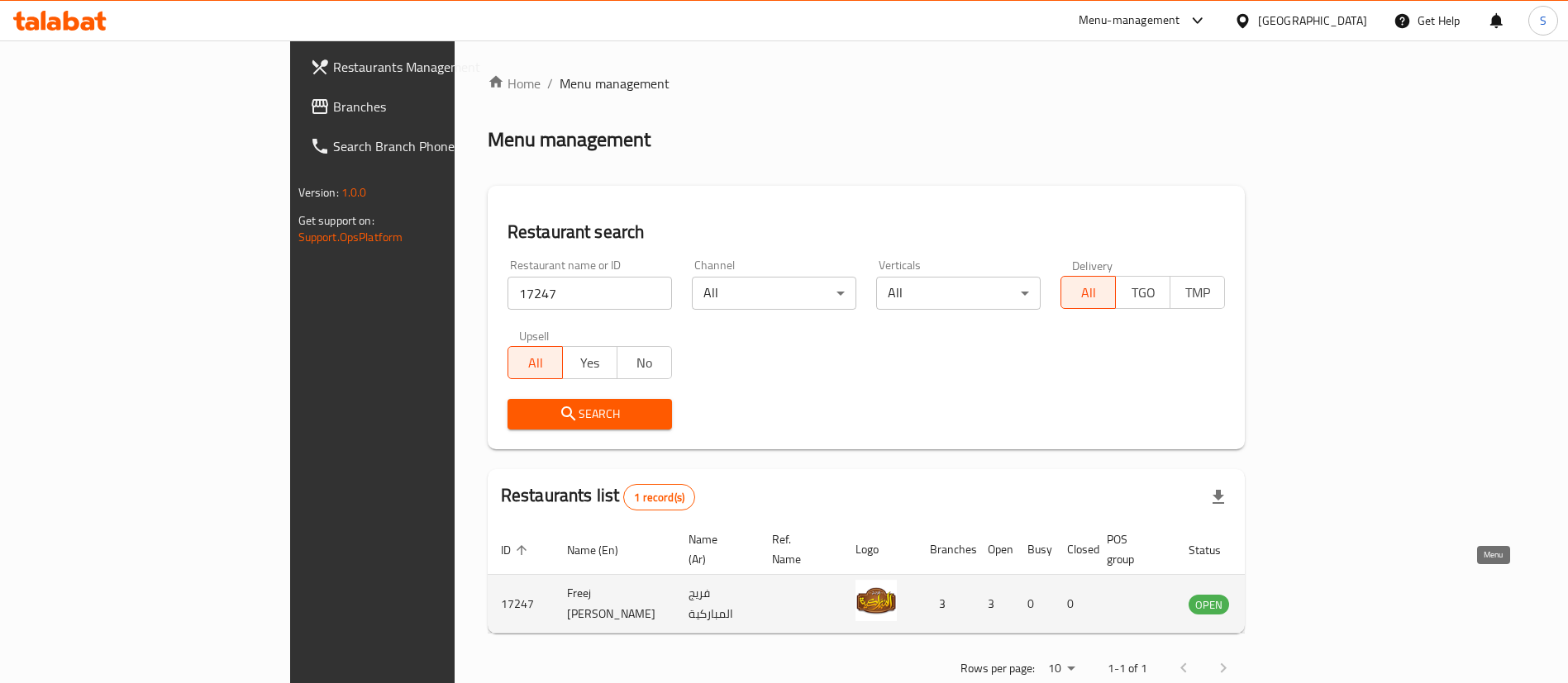
click at [1295, 598] on icon "enhanced table" at bounding box center [1284, 605] width 18 height 14
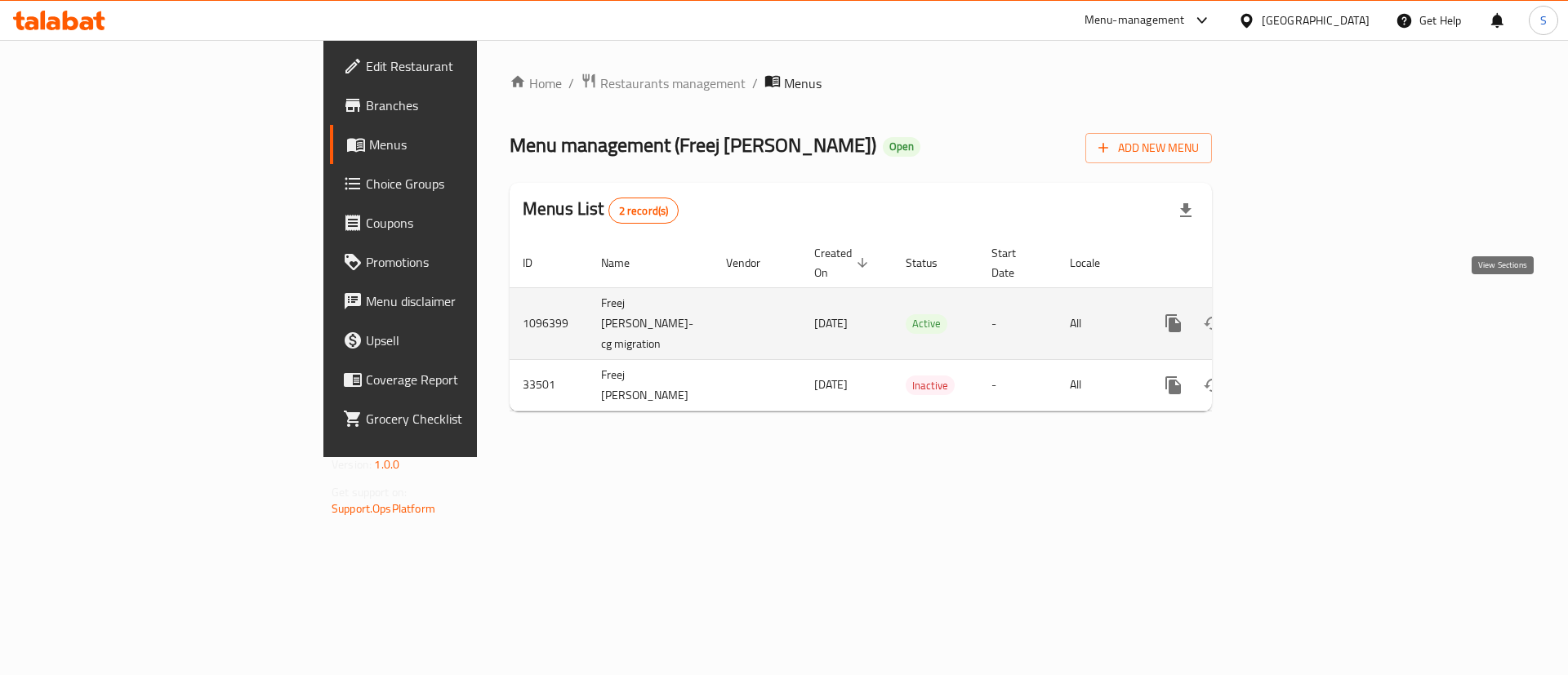
click at [1301, 314] on icon "enhanced table" at bounding box center [1291, 323] width 20 height 20
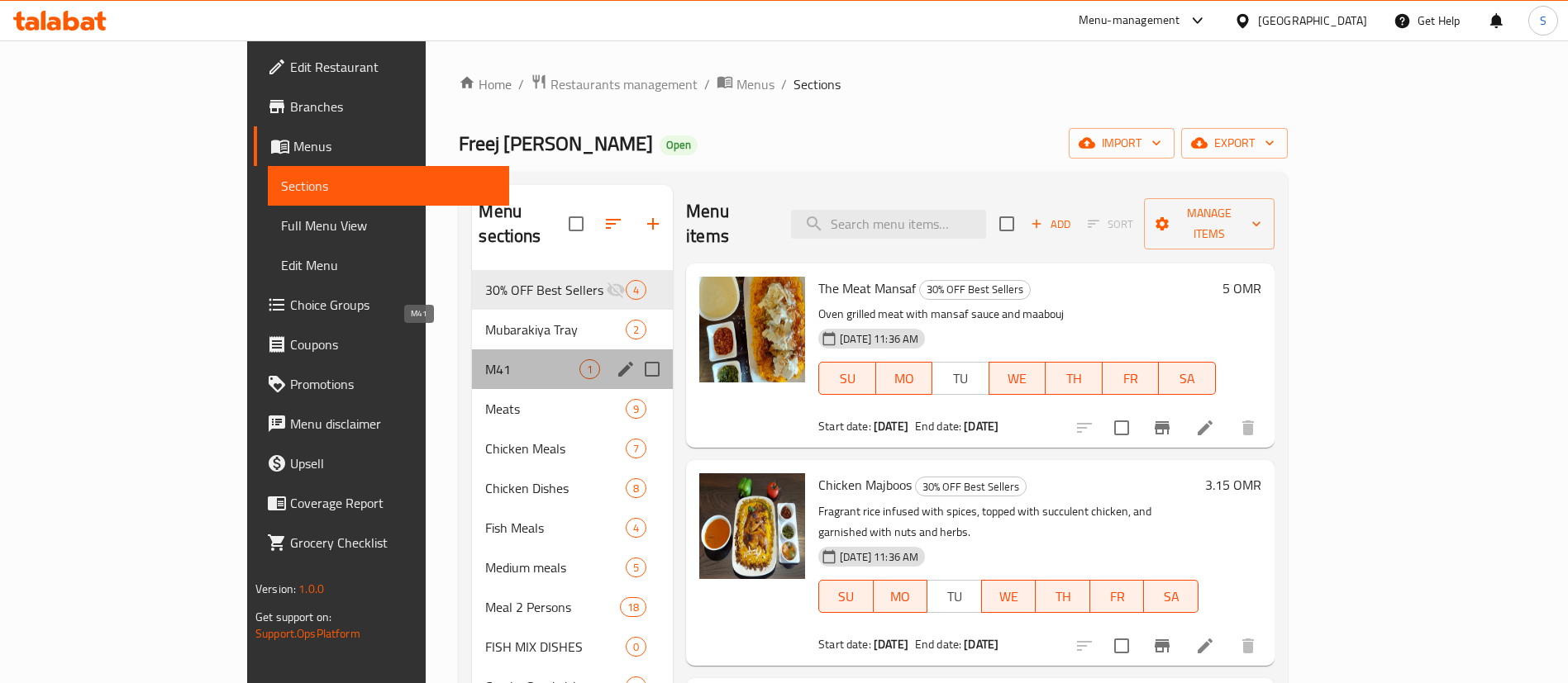
click at [485, 359] on span "M41" at bounding box center [532, 368] width 95 height 20
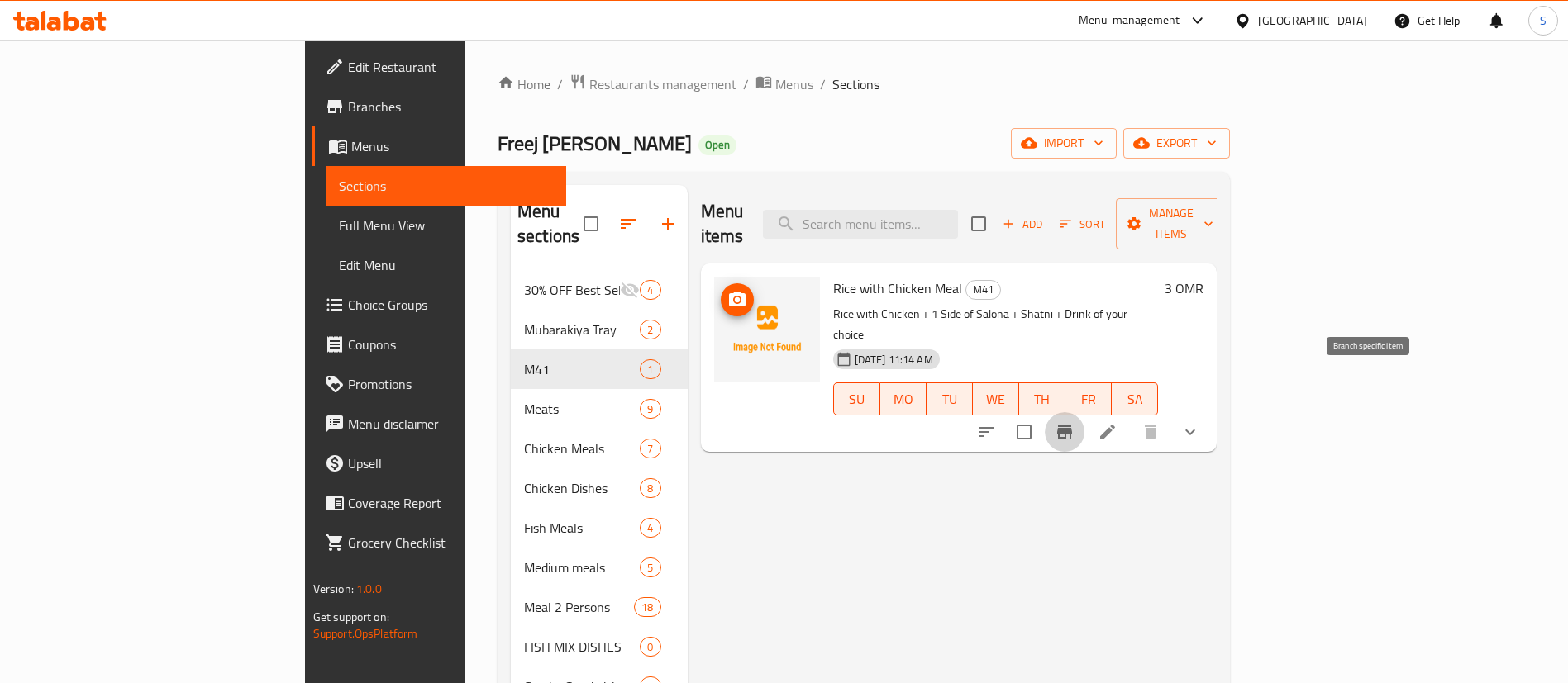
click at [1084, 412] on button "Branch-specific-item" at bounding box center [1065, 432] width 40 height 40
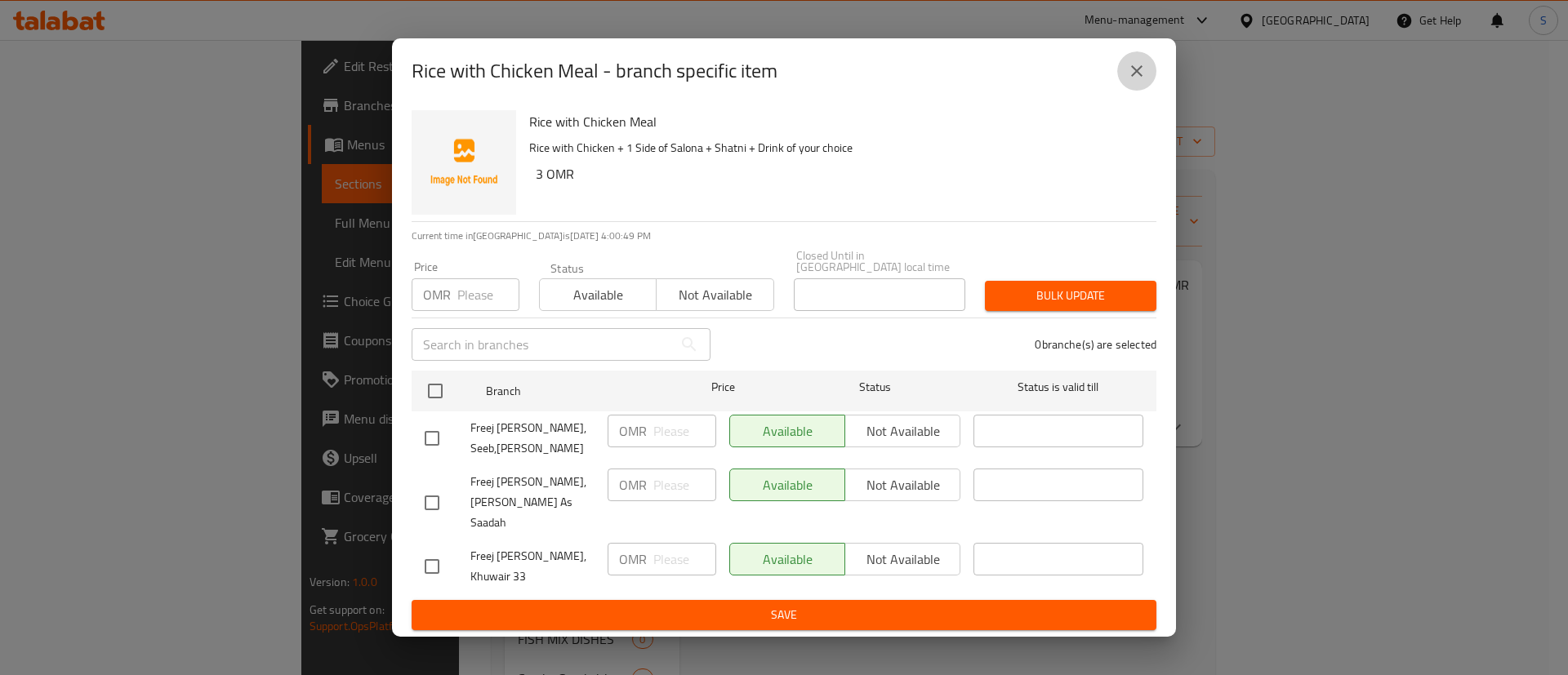
click at [1135, 77] on icon "close" at bounding box center [1137, 71] width 11 height 11
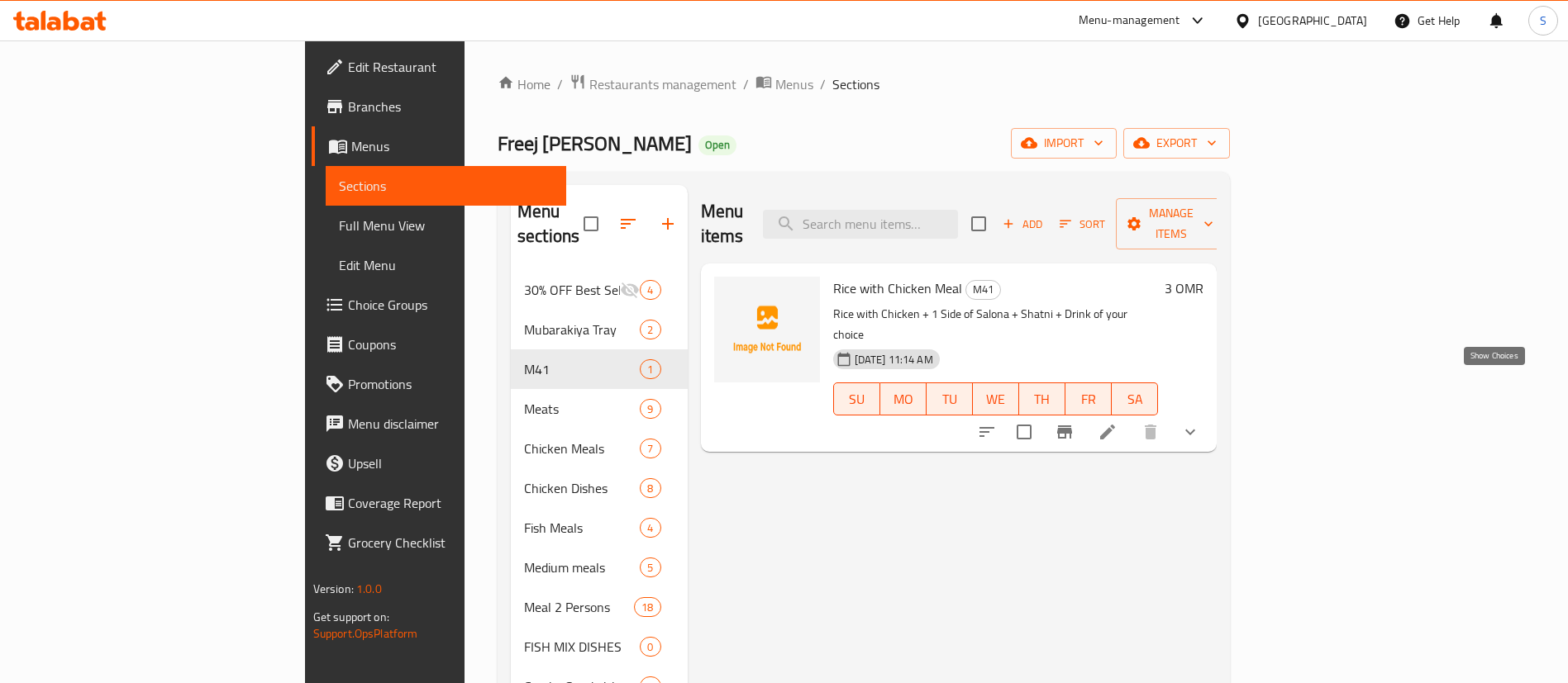
click at [1200, 422] on icon "show more" at bounding box center [1190, 432] width 20 height 20
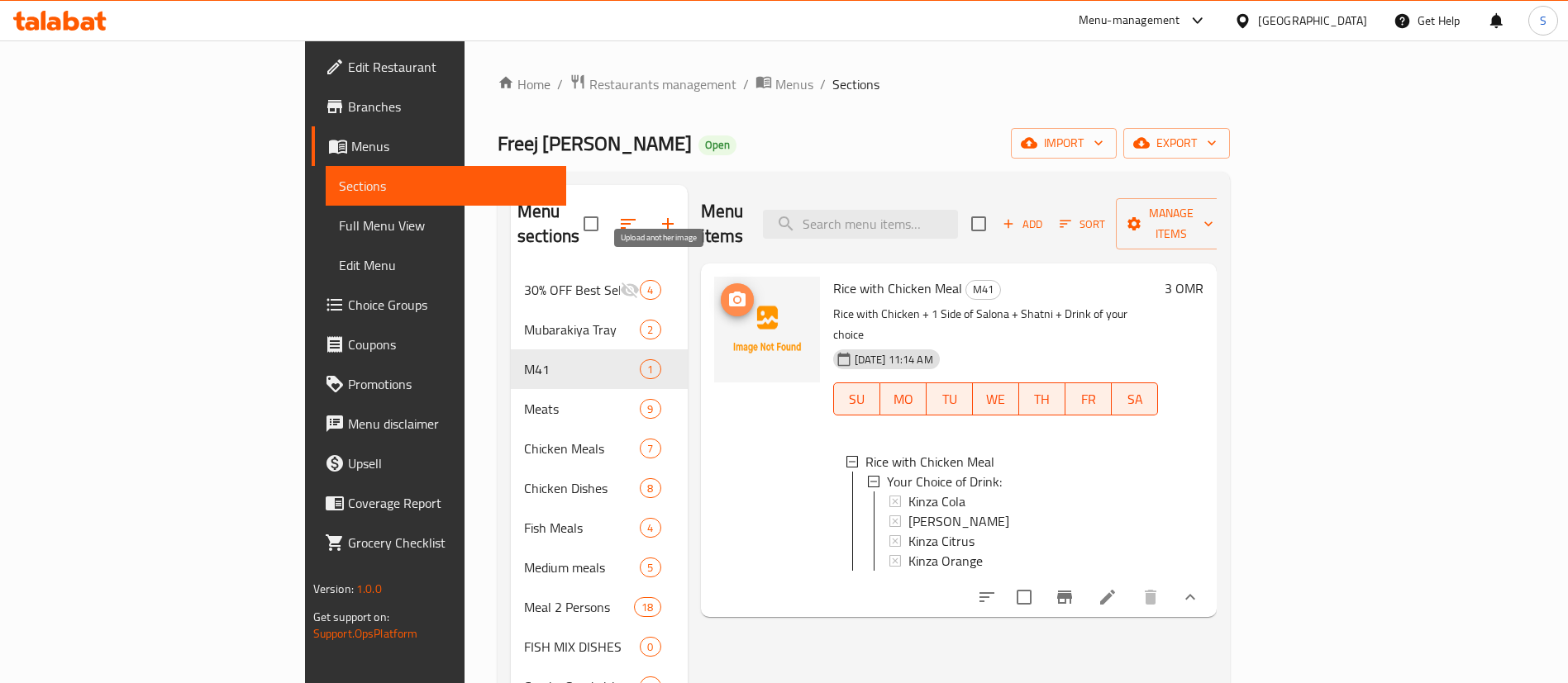
click at [729, 292] on icon "upload picture" at bounding box center [736, 299] width 16 height 15
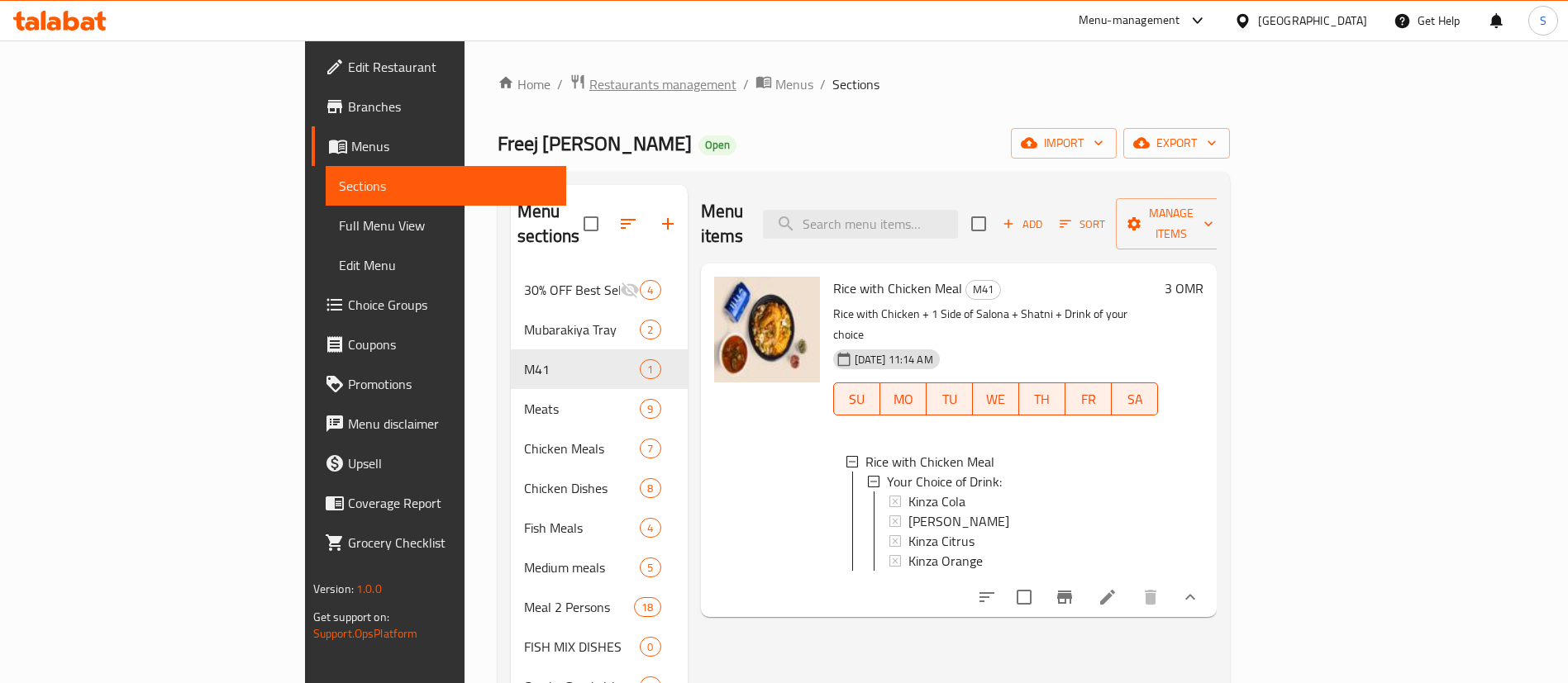
click at [590, 80] on span "Restaurants management" at bounding box center [663, 84] width 147 height 20
